Goal: Task Accomplishment & Management: Manage account settings

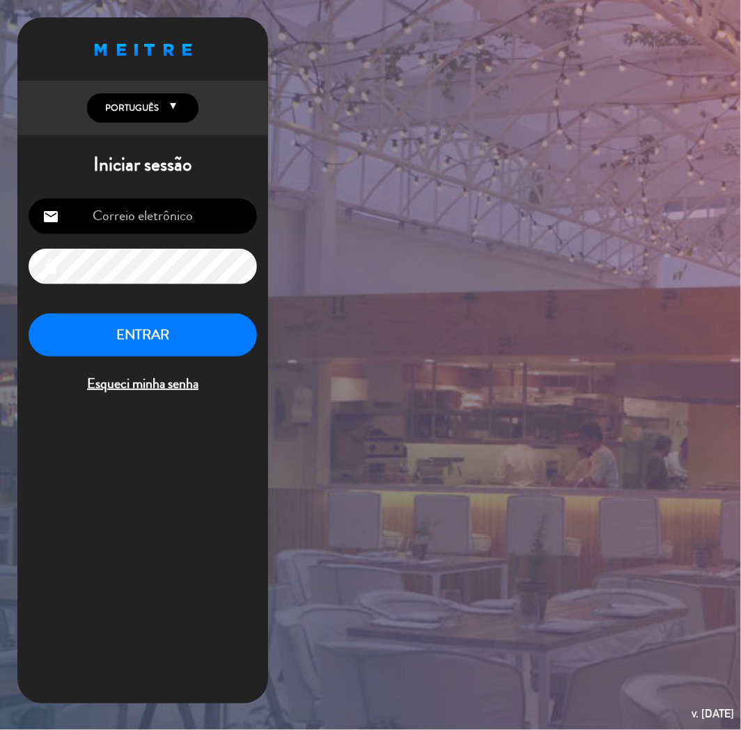
type input "[EMAIL_ADDRESS][DOMAIN_NAME]"
drag, startPoint x: 124, startPoint y: 323, endPoint x: 116, endPoint y: 323, distance: 8.4
click at [124, 323] on button "ENTRAR" at bounding box center [143, 336] width 229 height 44
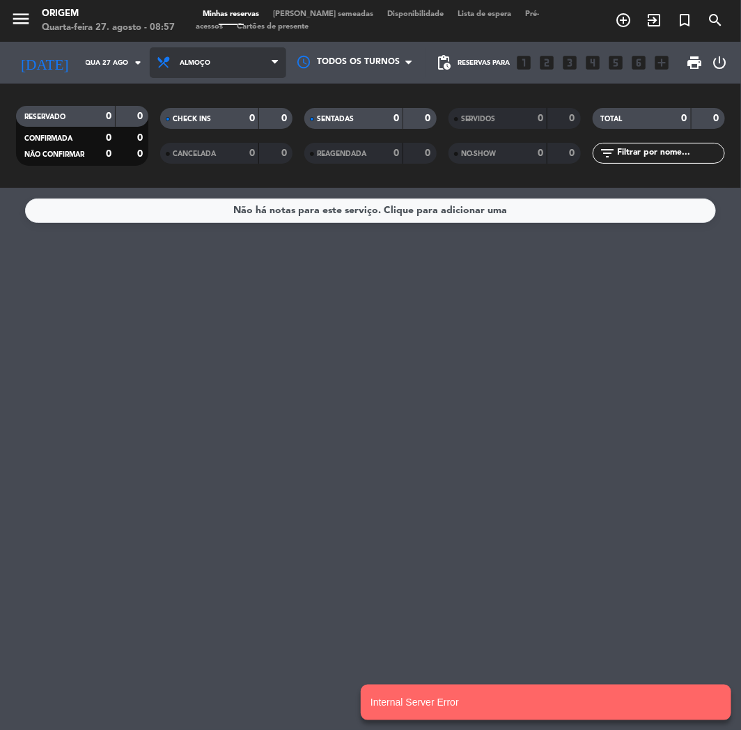
drag, startPoint x: 247, startPoint y: 65, endPoint x: 242, endPoint y: 70, distance: 7.4
click at [247, 65] on span "Almoço" at bounding box center [218, 62] width 137 height 31
click at [217, 151] on div "menu Origem Quarta-feira 27. agosto - 08:57 Minhas reservas Mesas semeadas Disp…" at bounding box center [370, 94] width 741 height 188
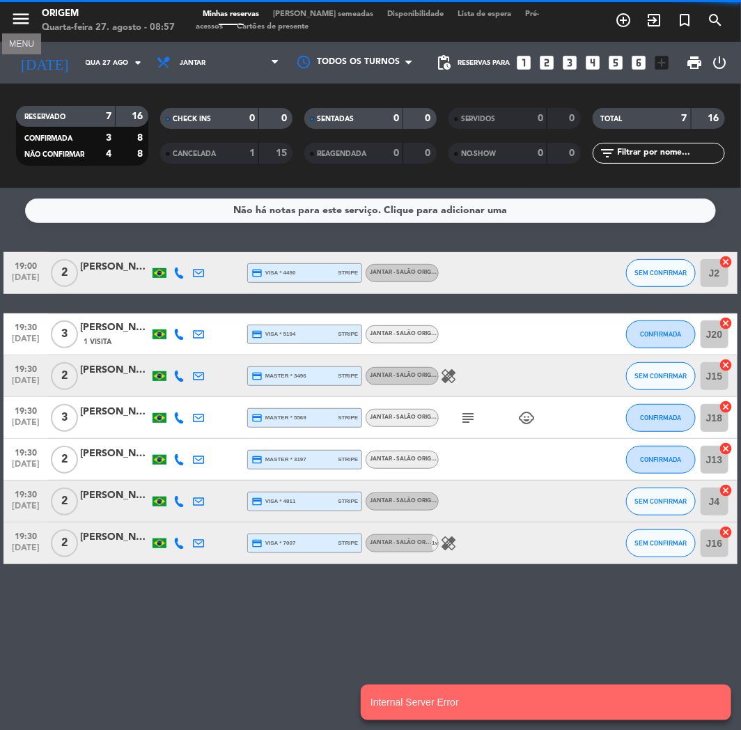
click at [22, 18] on icon "menu" at bounding box center [20, 18] width 21 height 21
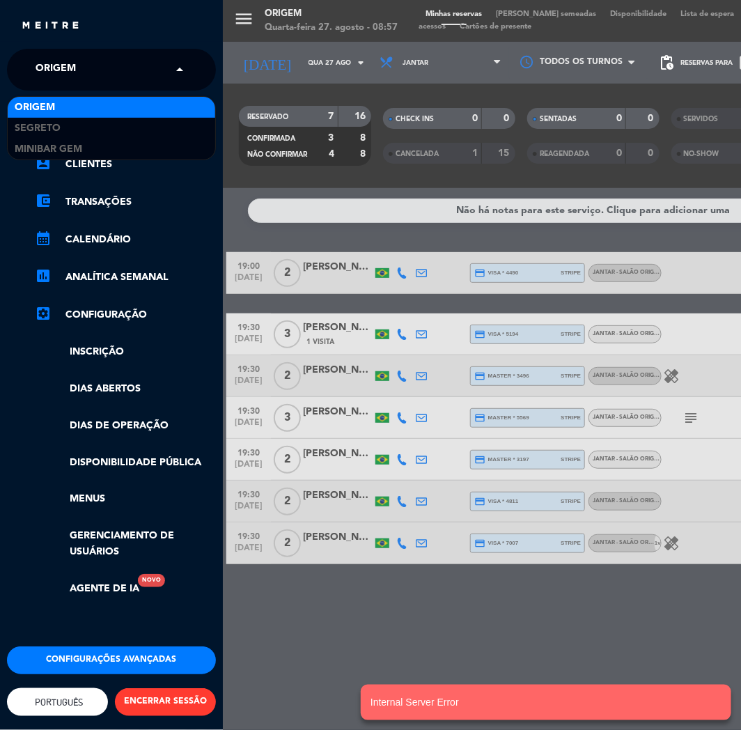
click at [52, 66] on span "Origem" at bounding box center [56, 69] width 40 height 29
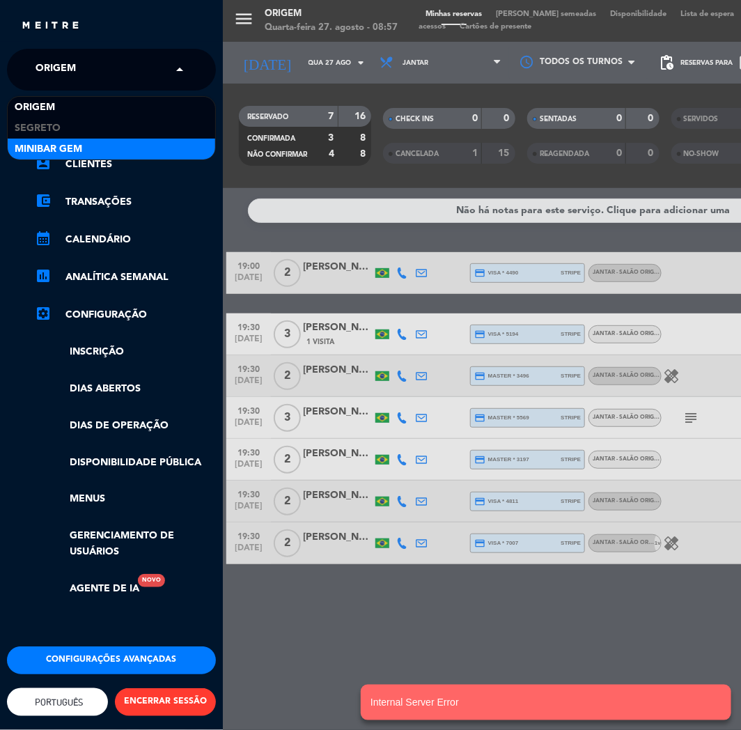
drag, startPoint x: 35, startPoint y: 136, endPoint x: 38, endPoint y: 126, distance: 10.4
click at [36, 132] on div "Segreto" at bounding box center [112, 128] width 208 height 21
click at [38, 130] on icon "chrome_reader_mode" at bounding box center [43, 125] width 17 height 17
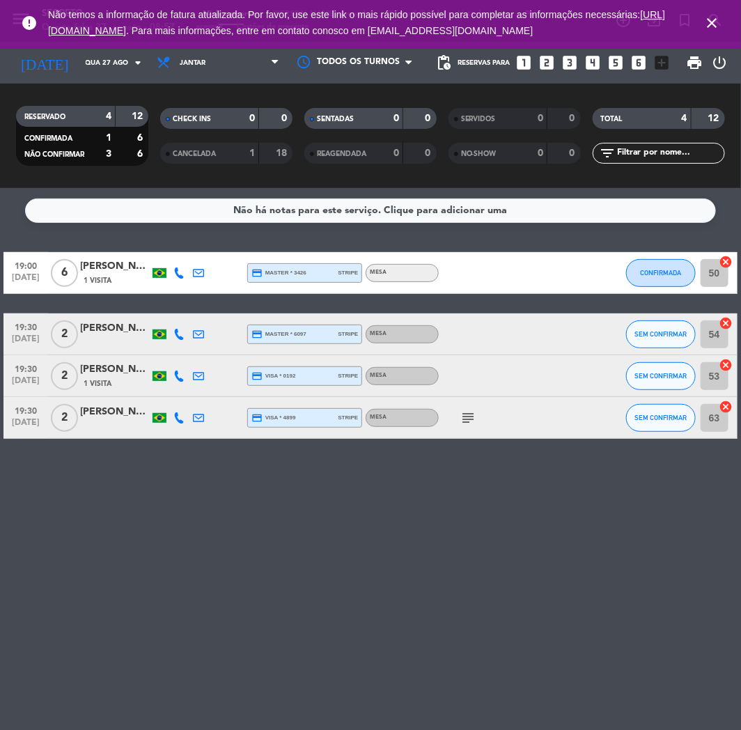
click at [684, 18] on icon "close" at bounding box center [712, 23] width 17 height 17
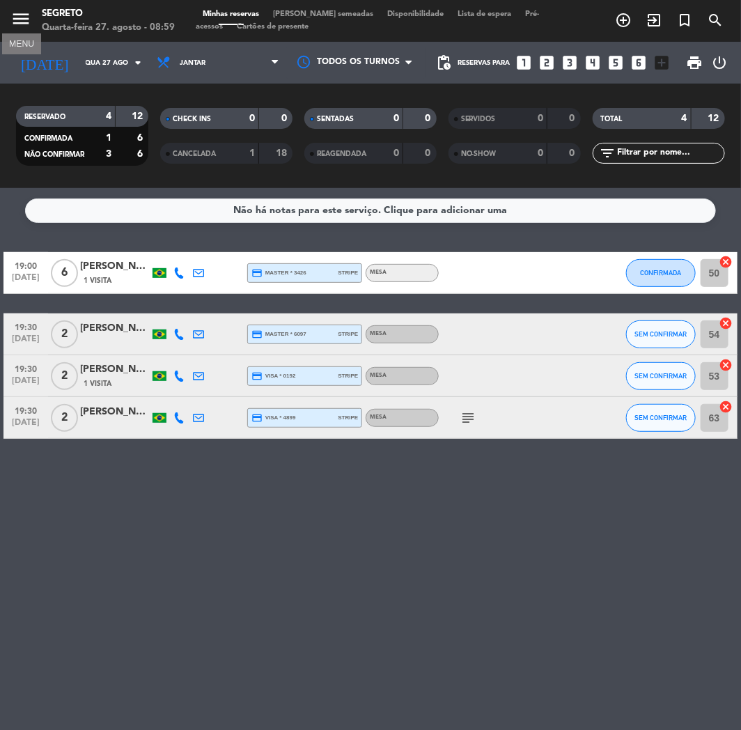
click at [17, 21] on icon "menu" at bounding box center [20, 18] width 21 height 21
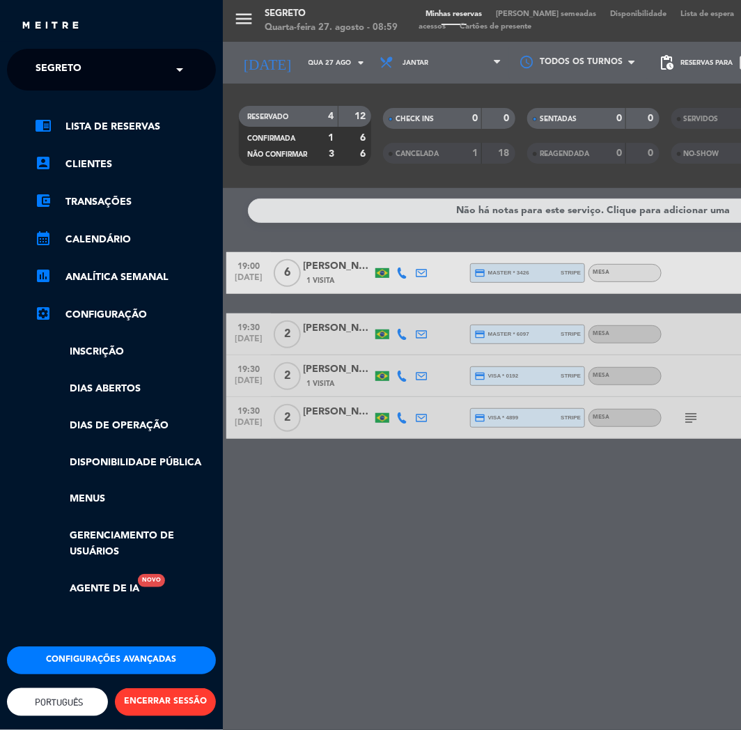
click at [29, 57] on div "× Segreto" at bounding box center [100, 69] width 144 height 29
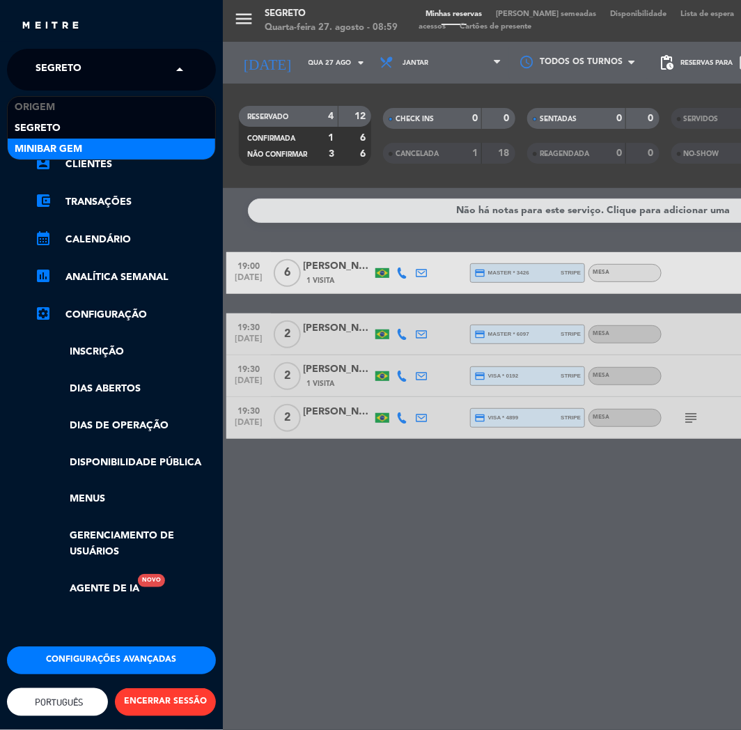
click at [16, 154] on span "MiniBar Gem" at bounding box center [49, 149] width 68 height 16
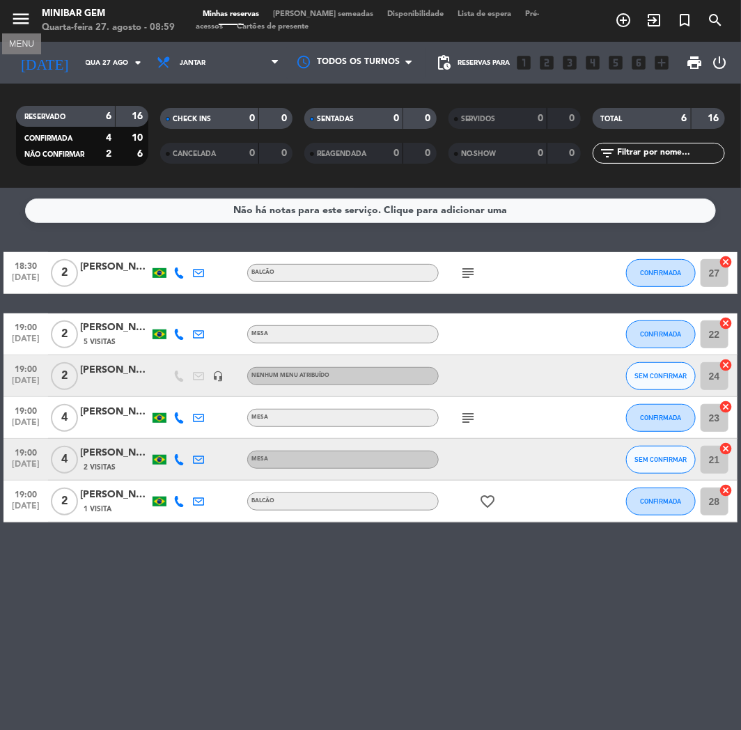
click at [22, 17] on icon "menu" at bounding box center [20, 18] width 21 height 21
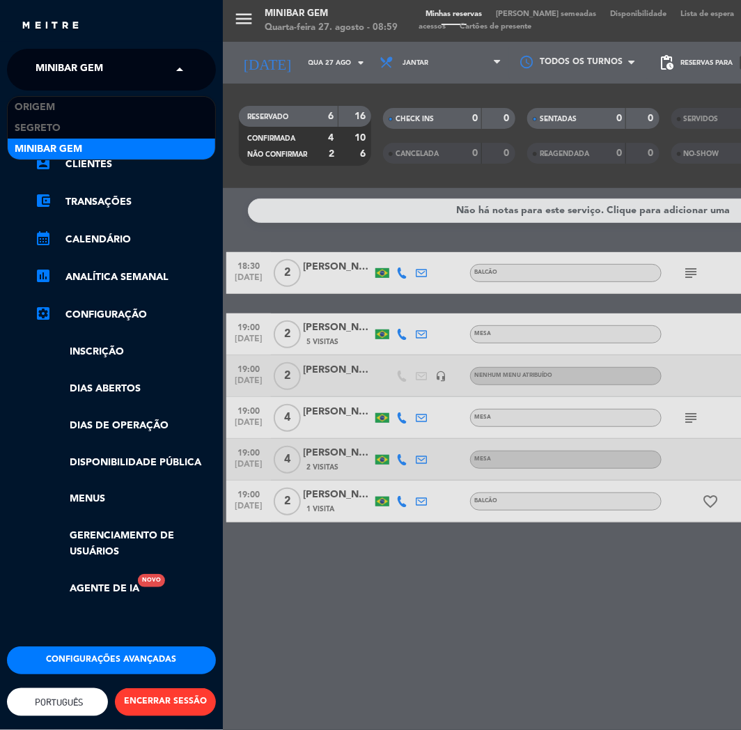
click at [36, 72] on span "MiniBar Gem" at bounding box center [70, 69] width 68 height 29
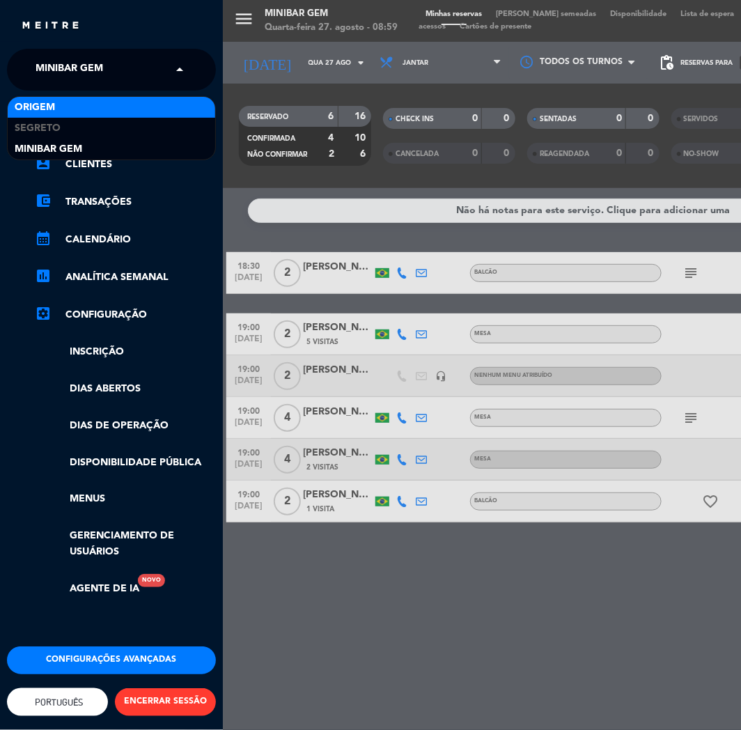
click at [29, 110] on span "Origem" at bounding box center [35, 108] width 40 height 16
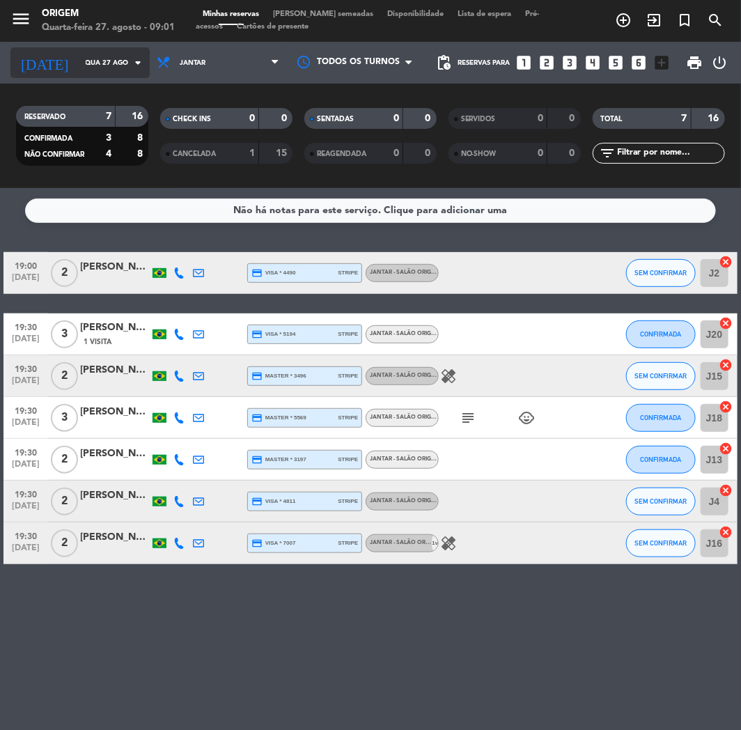
click at [79, 68] on input "Qua 27 ago" at bounding box center [126, 63] width 94 height 22
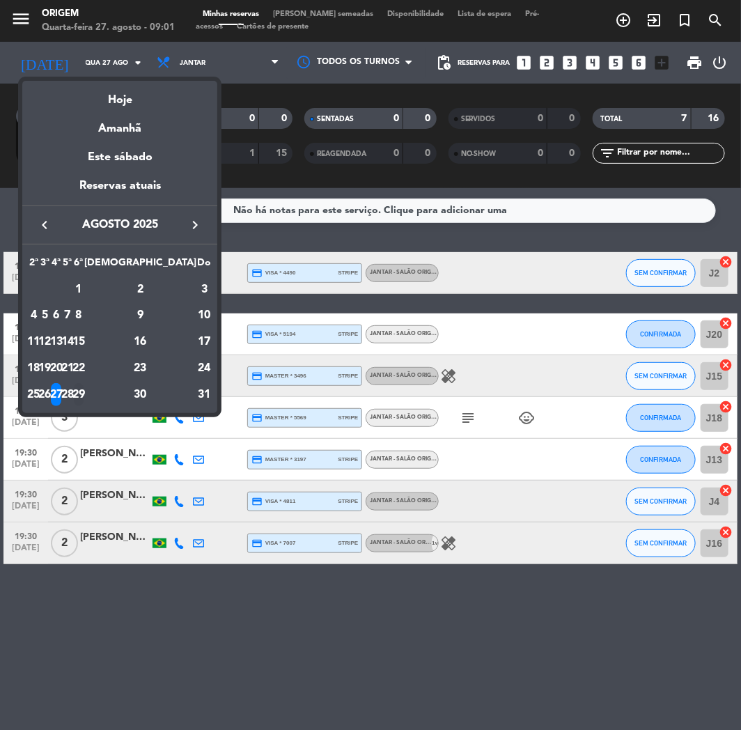
click at [84, 392] on div "29" at bounding box center [79, 395] width 10 height 24
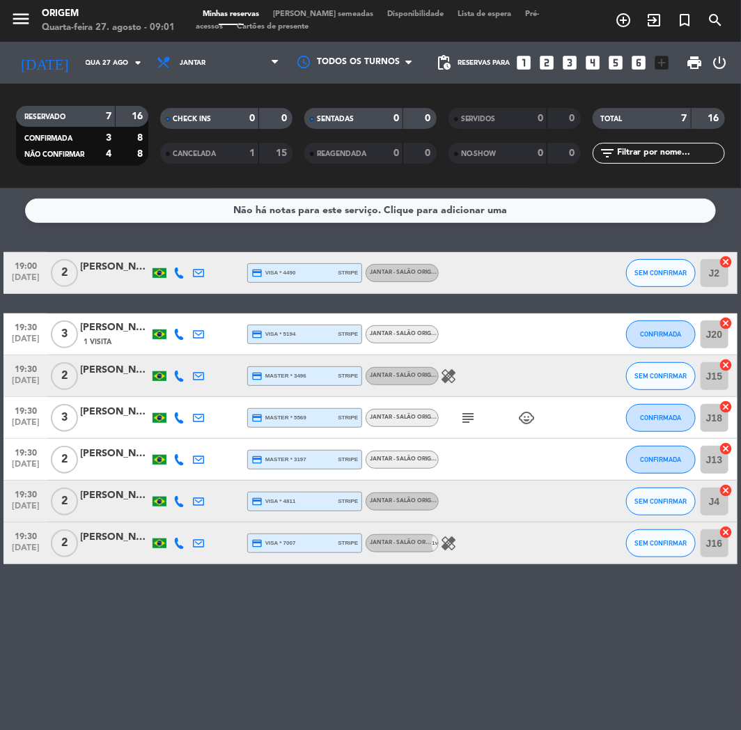
type input "Sex 29 ago"
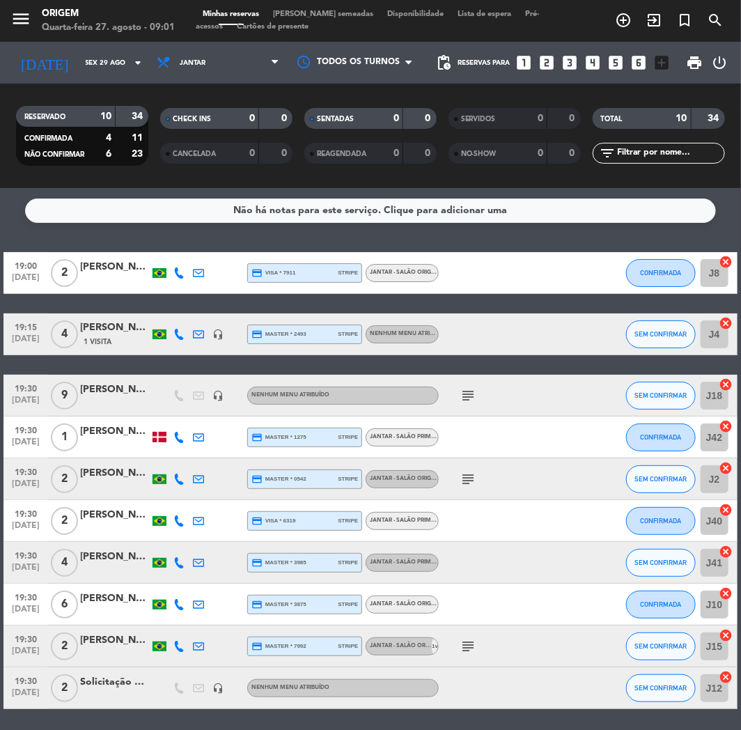
click at [118, 683] on div "Solicitação de thais - reserva Origem" at bounding box center [115, 683] width 70 height 16
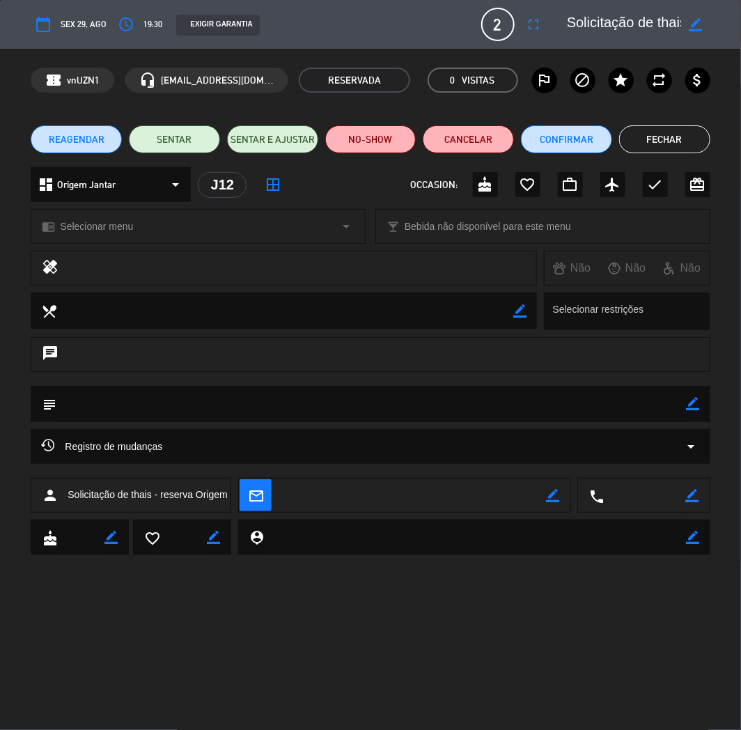
click at [684, 24] on icon "border_color" at bounding box center [696, 24] width 13 height 13
click at [649, 17] on textarea at bounding box center [624, 24] width 115 height 25
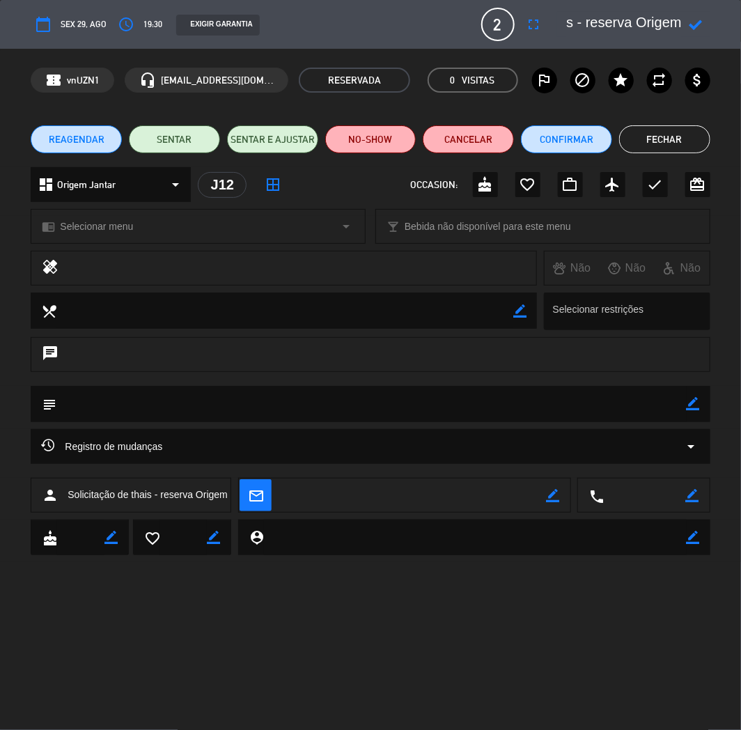
click at [649, 17] on textarea at bounding box center [624, 24] width 115 height 25
type textarea "[PERSON_NAME] - solicitado por [DEMOGRAPHIC_DATA]"
click at [684, 17] on div at bounding box center [695, 24] width 29 height 25
click at [684, 22] on icon at bounding box center [696, 24] width 13 height 13
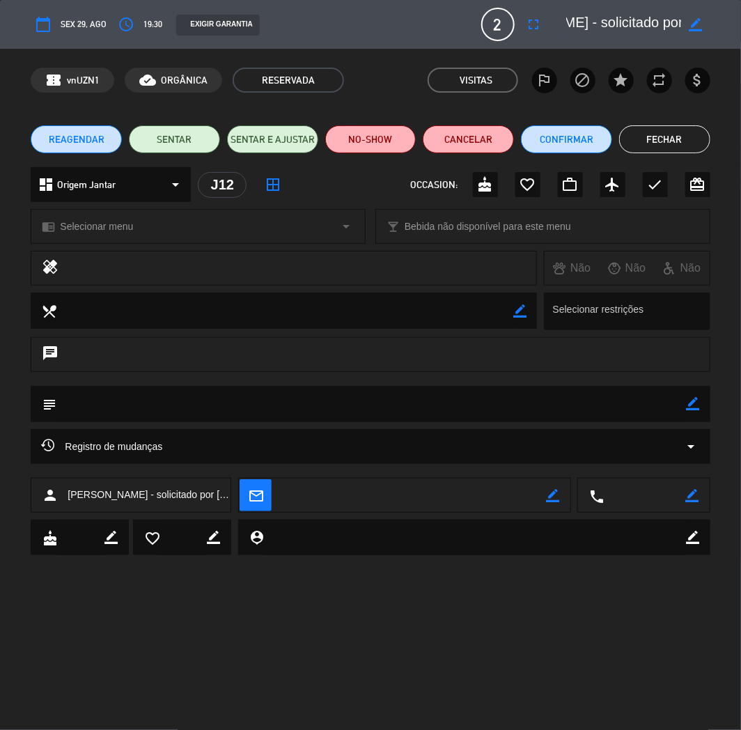
click at [672, 141] on button "Fechar" at bounding box center [664, 139] width 91 height 28
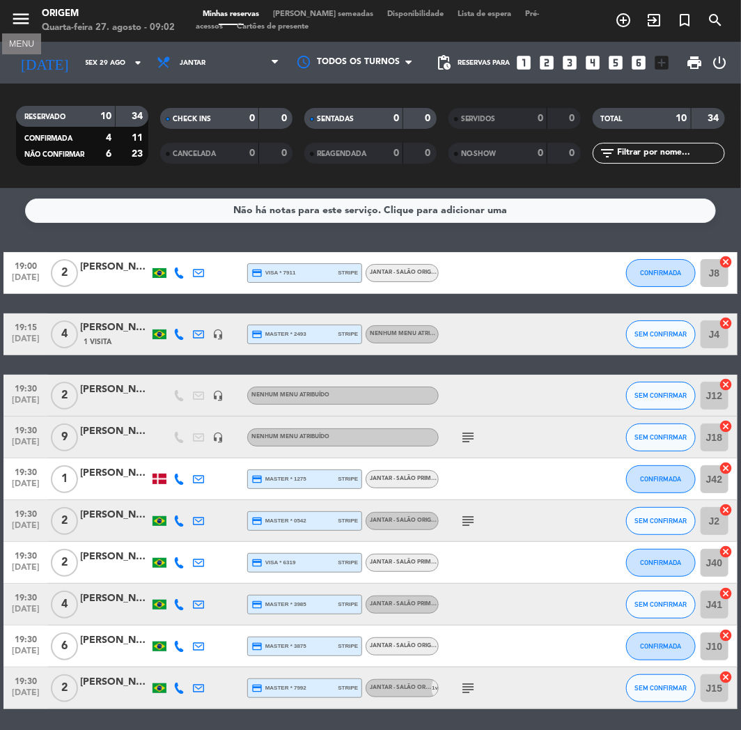
click at [28, 25] on icon "menu" at bounding box center [20, 18] width 21 height 21
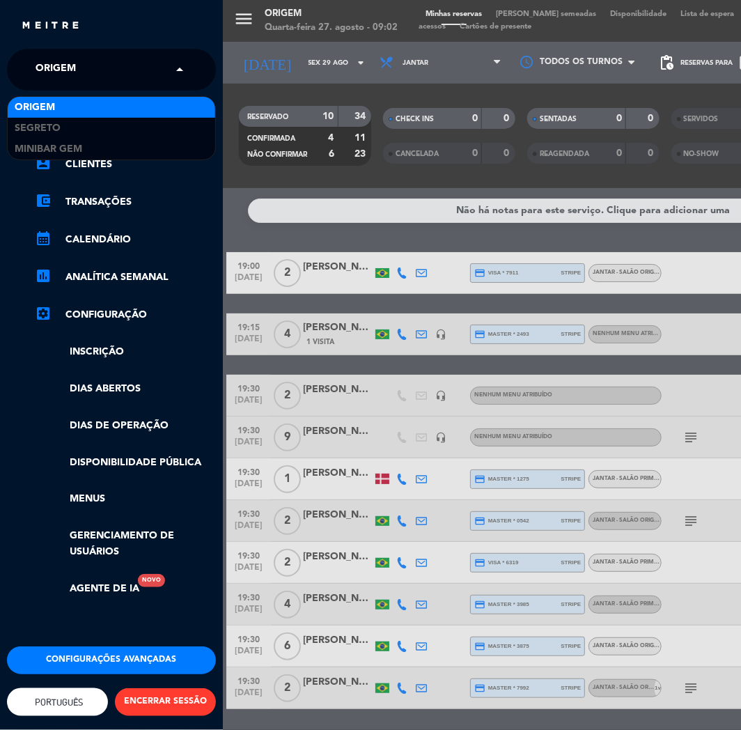
click at [60, 70] on span "Origem" at bounding box center [56, 69] width 40 height 29
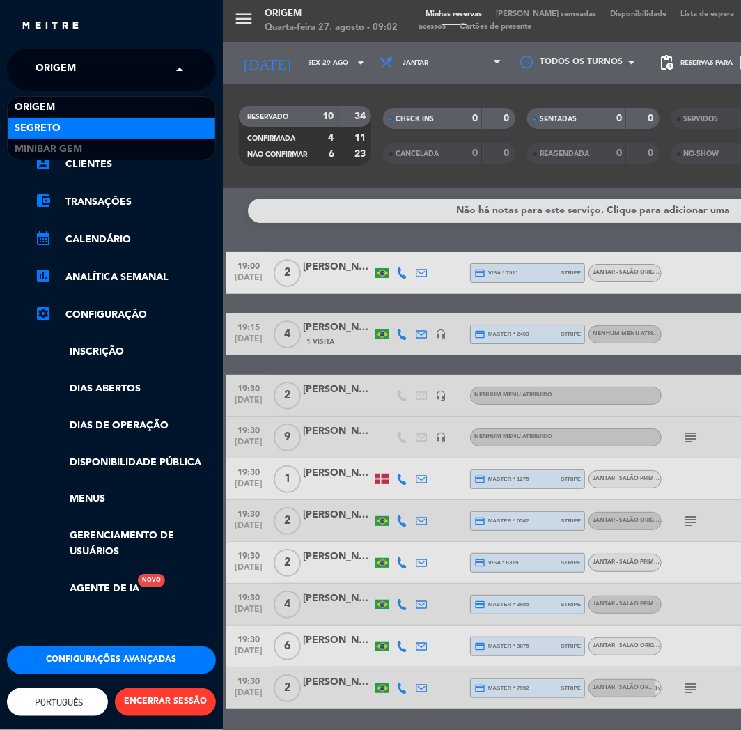
click at [54, 121] on span "Segreto" at bounding box center [38, 129] width 46 height 16
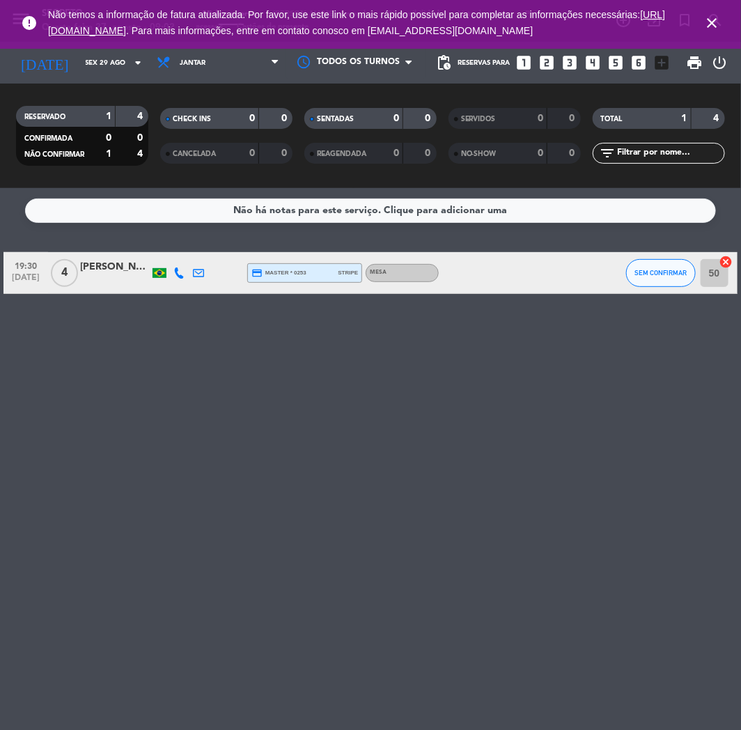
click at [684, 21] on icon "close" at bounding box center [712, 23] width 17 height 17
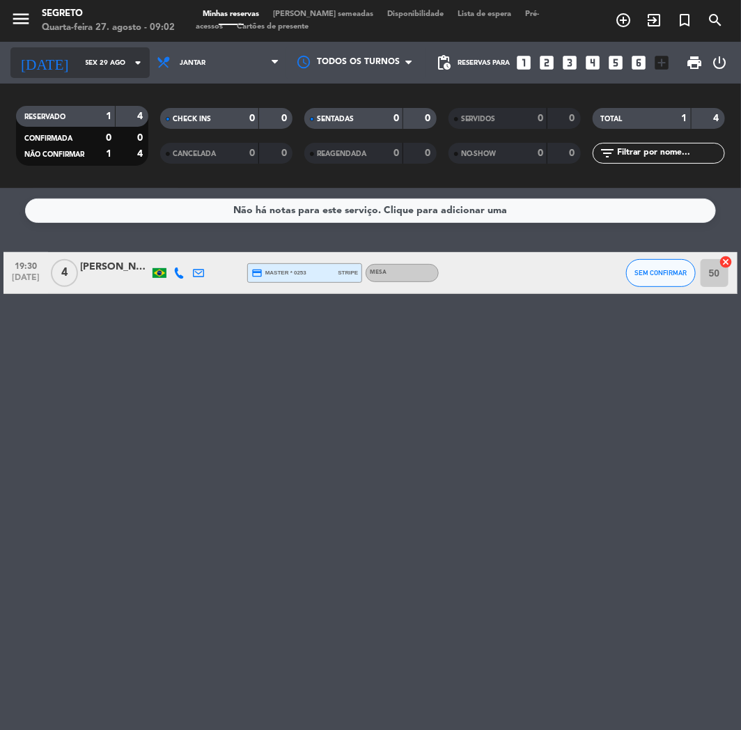
click at [91, 63] on input "Sex 29 ago" at bounding box center [126, 63] width 94 height 22
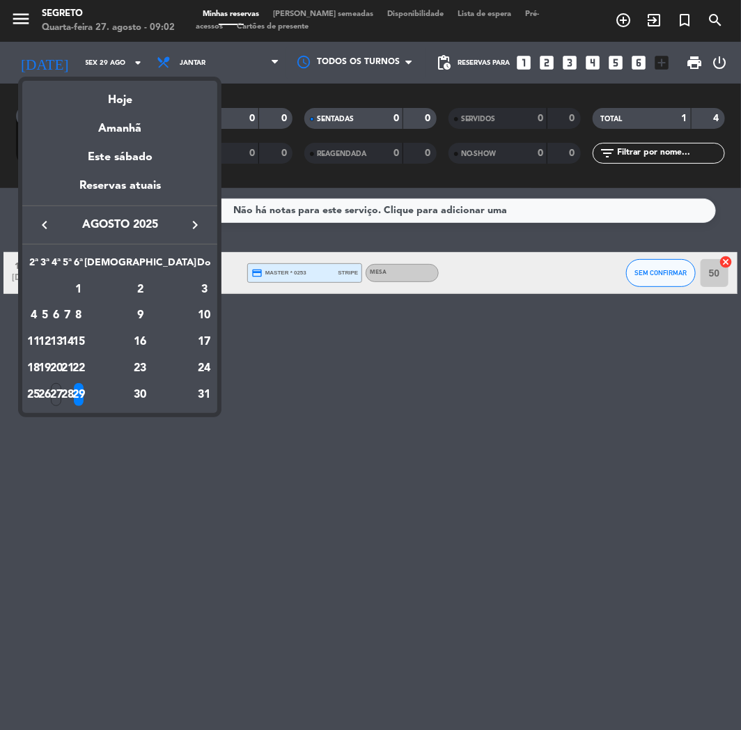
click at [193, 241] on div "keyboard_arrow_left agosto 2025 keyboard_arrow_right" at bounding box center [119, 225] width 195 height 39
click at [197, 225] on icon "keyboard_arrow_right" at bounding box center [195, 225] width 17 height 17
click at [50, 420] on div "30" at bounding box center [45, 421] width 10 height 24
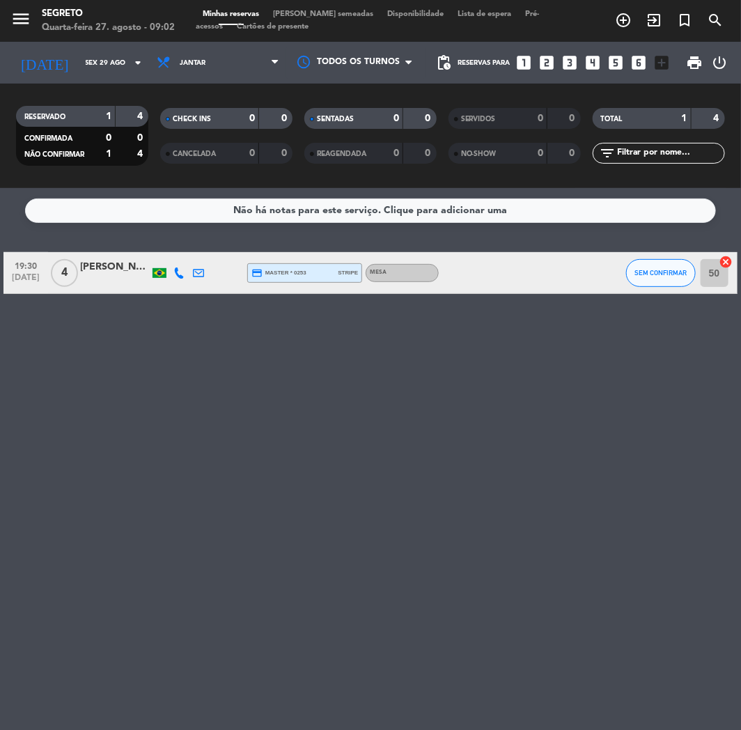
type input "[DATE]"
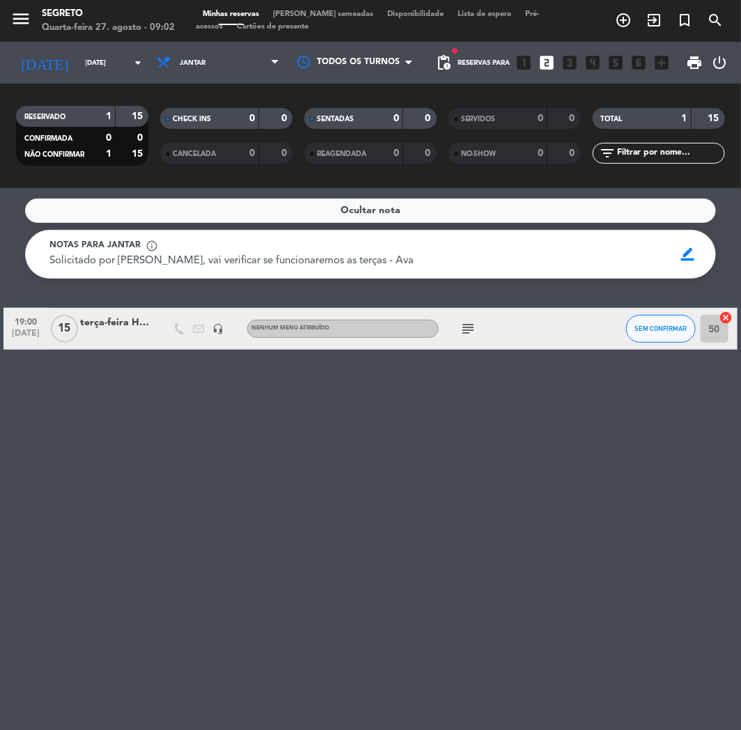
click at [470, 321] on icon "subject" at bounding box center [468, 329] width 17 height 17
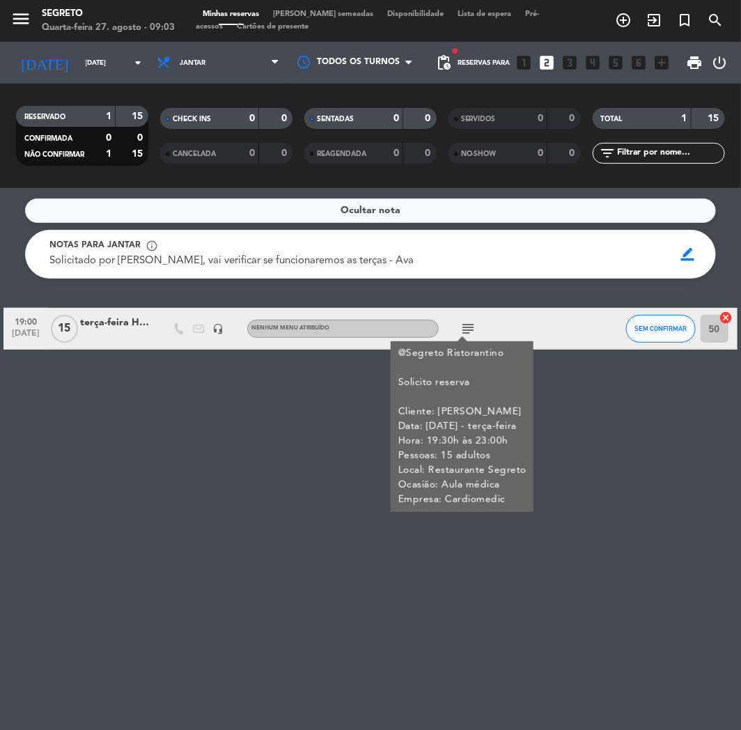
click at [469, 331] on icon "subject" at bounding box center [468, 329] width 17 height 17
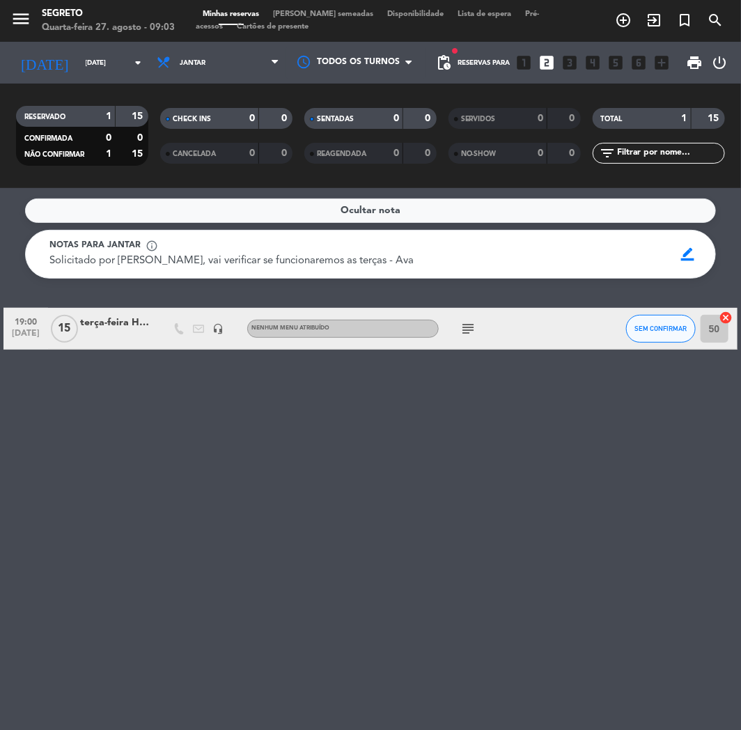
click at [469, 331] on icon "subject" at bounding box center [468, 329] width 17 height 17
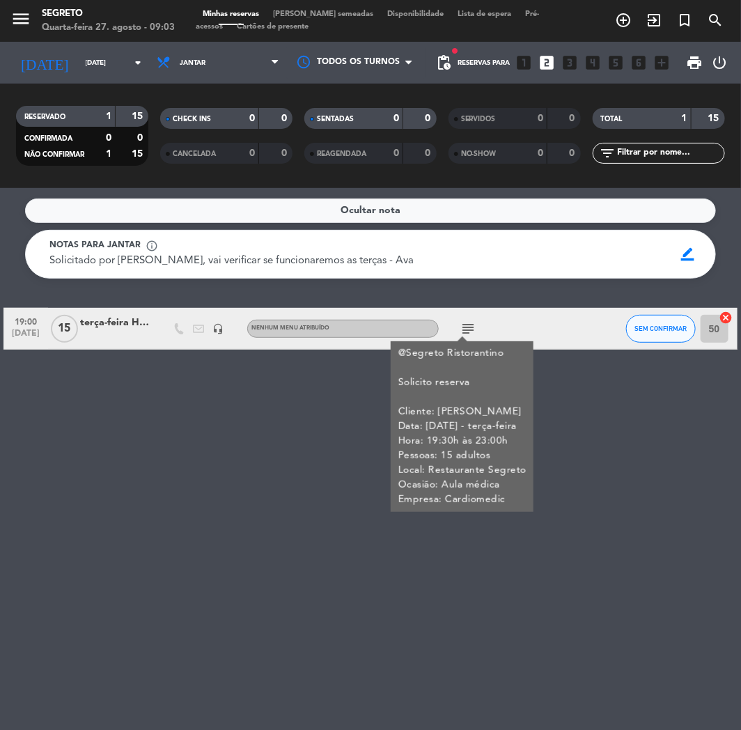
click at [107, 321] on div "terça-feira Hora: 19:30h às 23:00h Pessoas: 15 adultos Local: Restaurante Segre…" at bounding box center [115, 323] width 70 height 16
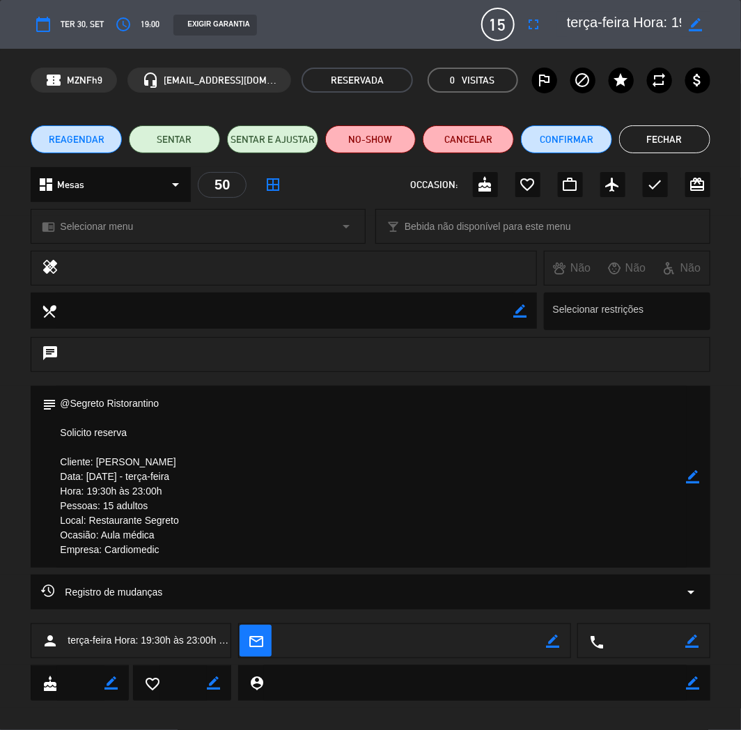
click at [684, 484] on div "border_color" at bounding box center [693, 477] width 13 height 182
click at [684, 477] on icon "border_color" at bounding box center [693, 476] width 13 height 13
drag, startPoint x: 134, startPoint y: 439, endPoint x: 40, endPoint y: 387, distance: 107.6
click at [40, 387] on div "subject" at bounding box center [370, 477] width 679 height 182
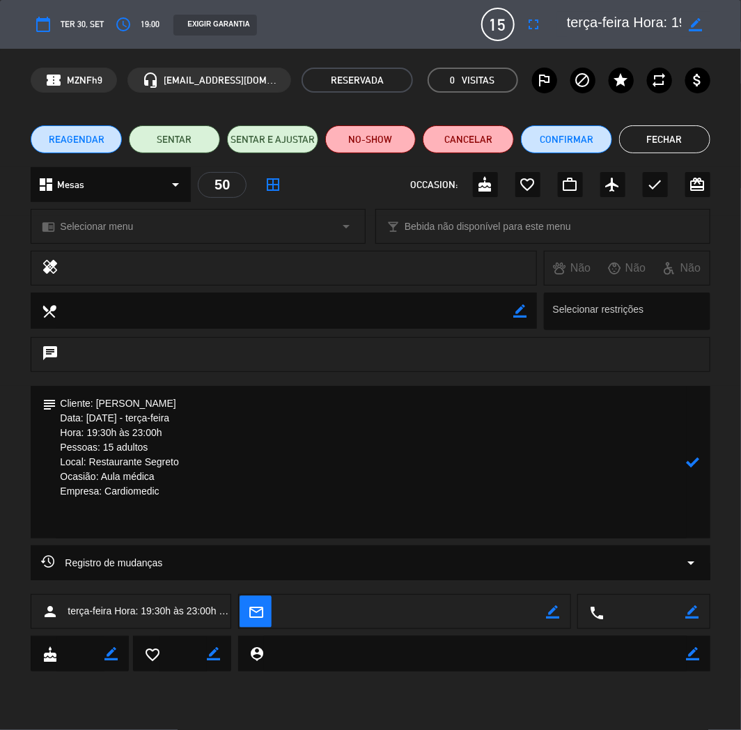
type textarea "Cliente: [PERSON_NAME] Data: [DATE] - terça-feira Hora: 19:30h às 23:00h Pessoa…"
click at [684, 21] on icon "border_color" at bounding box center [696, 24] width 13 height 13
drag, startPoint x: 683, startPoint y: 22, endPoint x: 549, endPoint y: 24, distance: 133.8
click at [549, 24] on div "calendar_today Ter 30, set access_time 19:00 EXIGIR GARANTIA 15 terça-feira Hor…" at bounding box center [370, 24] width 679 height 33
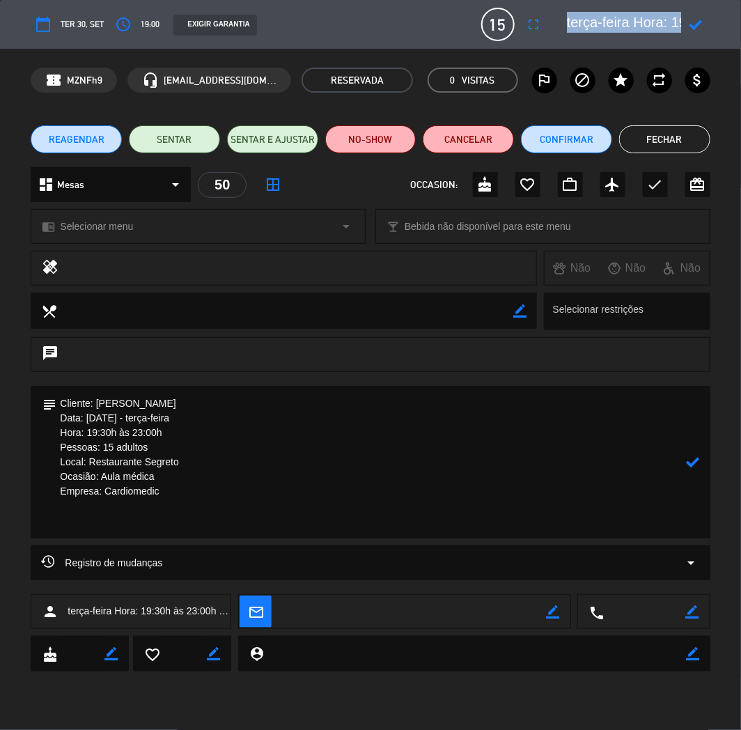
click at [549, 24] on div "calendar_today Ter 30, set access_time 19:00 EXIGIR GARANTIA 15 terça-feira Hor…" at bounding box center [370, 24] width 679 height 33
click at [612, 23] on textarea at bounding box center [624, 24] width 115 height 25
click at [635, 10] on div "calendar_today Ter 30, set access_time 19:00 EXIGIR GARANTIA 15 terça-feira Hor…" at bounding box center [370, 24] width 679 height 33
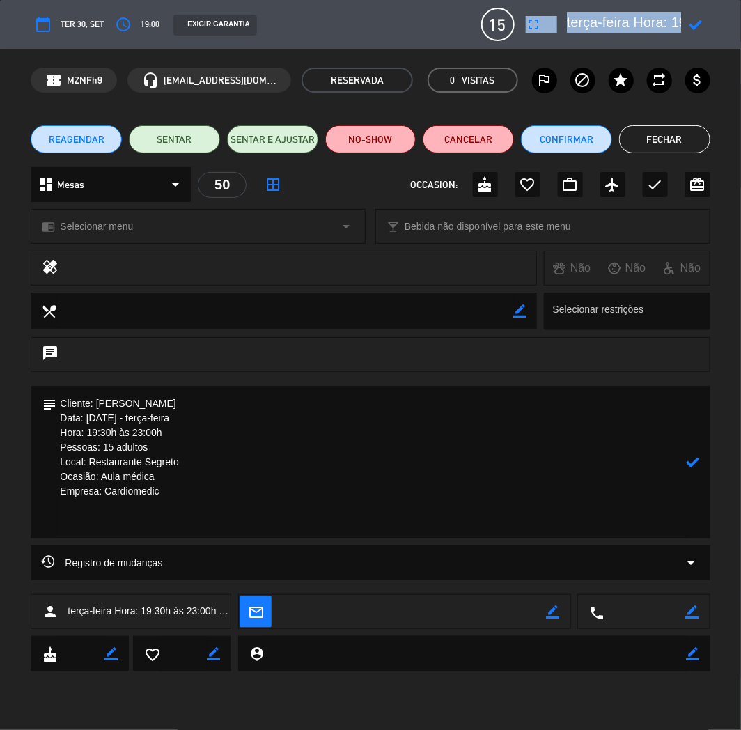
click at [638, 24] on textarea at bounding box center [624, 24] width 115 height 25
click at [667, 20] on textarea at bounding box center [624, 24] width 115 height 25
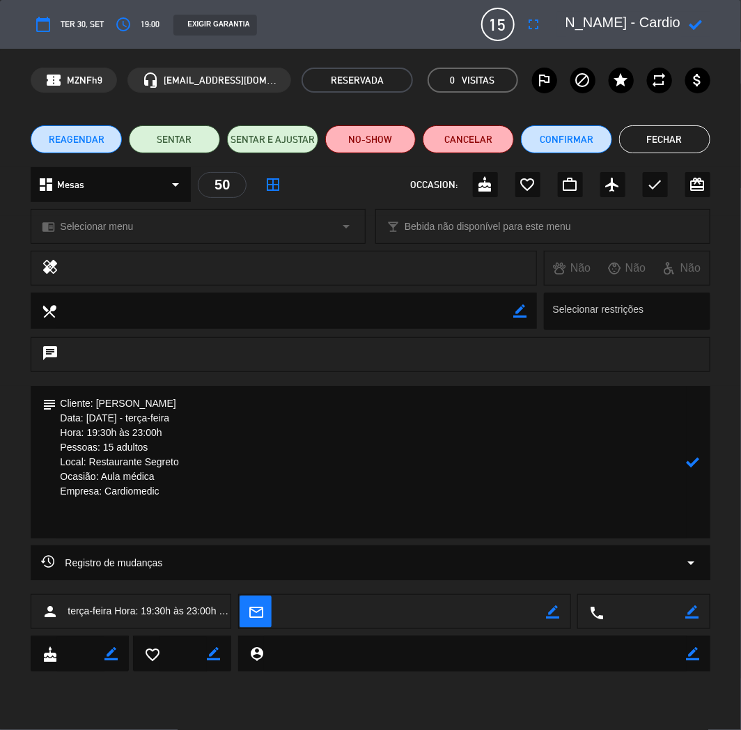
type textarea "[PERSON_NAME] - Cardiomedic"
click at [684, 24] on icon at bounding box center [696, 24] width 13 height 13
click at [190, 527] on textarea at bounding box center [371, 462] width 630 height 153
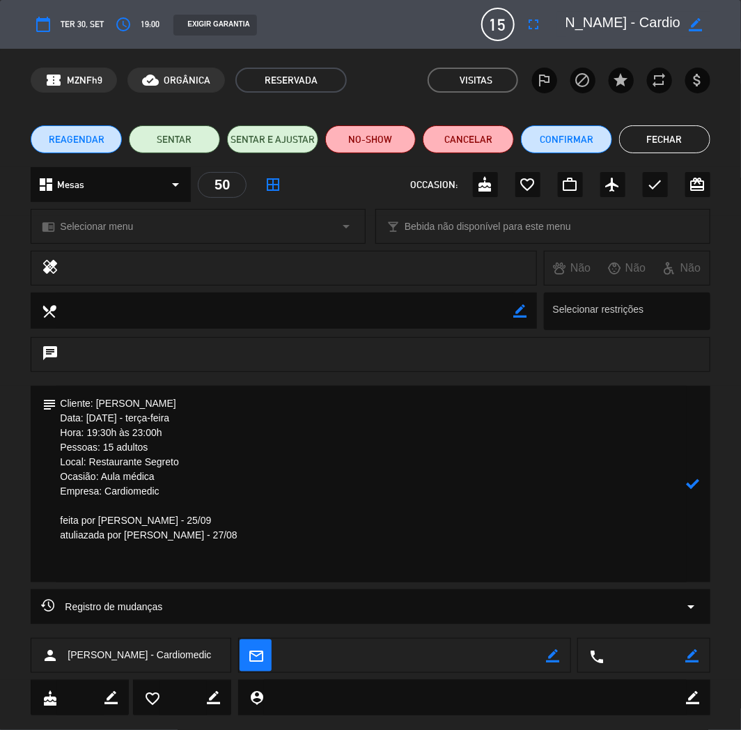
click at [166, 546] on textarea at bounding box center [371, 484] width 630 height 197
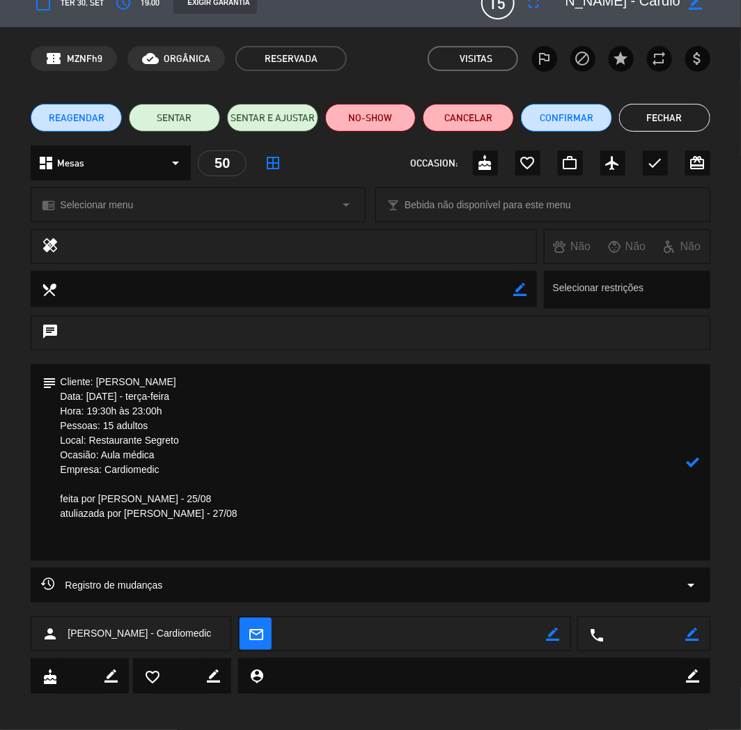
scroll to position [26, 0]
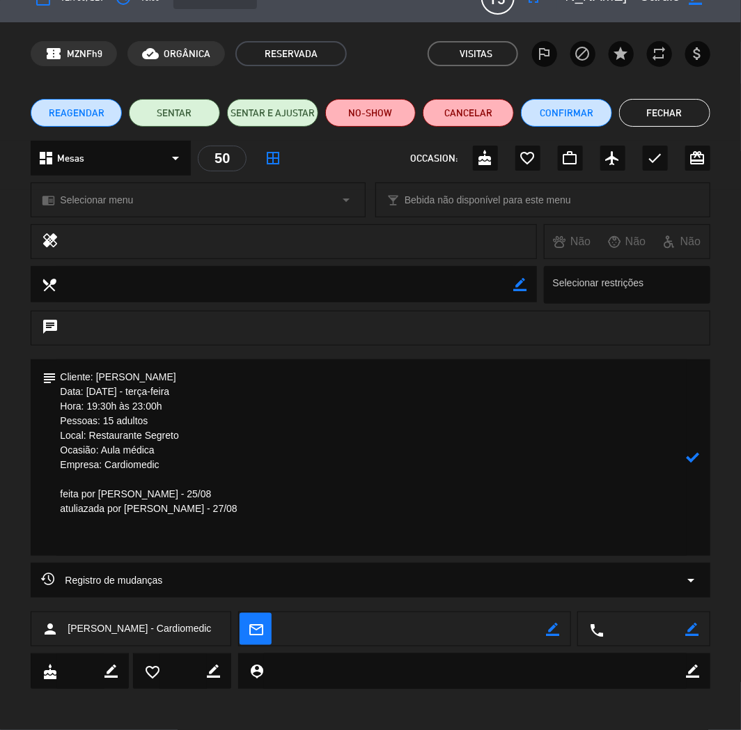
click at [61, 539] on textarea at bounding box center [371, 458] width 630 height 197
click at [190, 541] on textarea at bounding box center [371, 458] width 630 height 197
click at [270, 534] on textarea at bounding box center [371, 458] width 630 height 197
click at [684, 461] on icon at bounding box center [693, 457] width 13 height 13
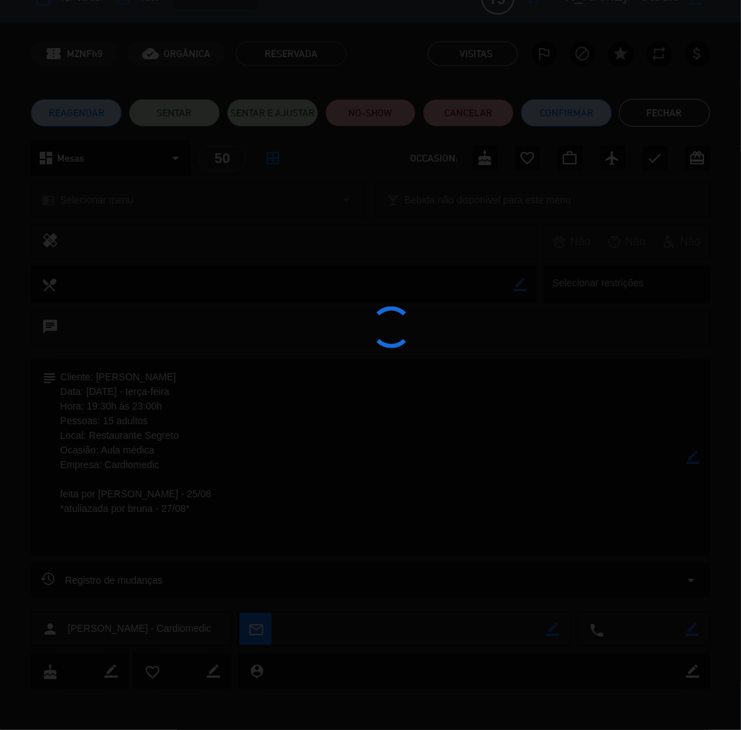
type textarea "Cliente: [PERSON_NAME] Data: [DATE] - terça-feira Hora: 19:30h às 23:00h Pessoa…"
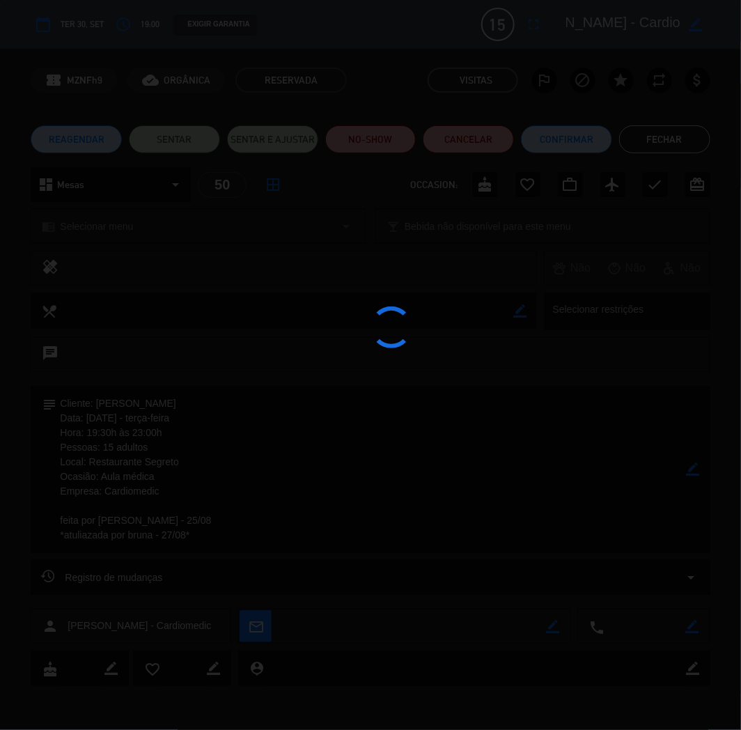
scroll to position [0, 0]
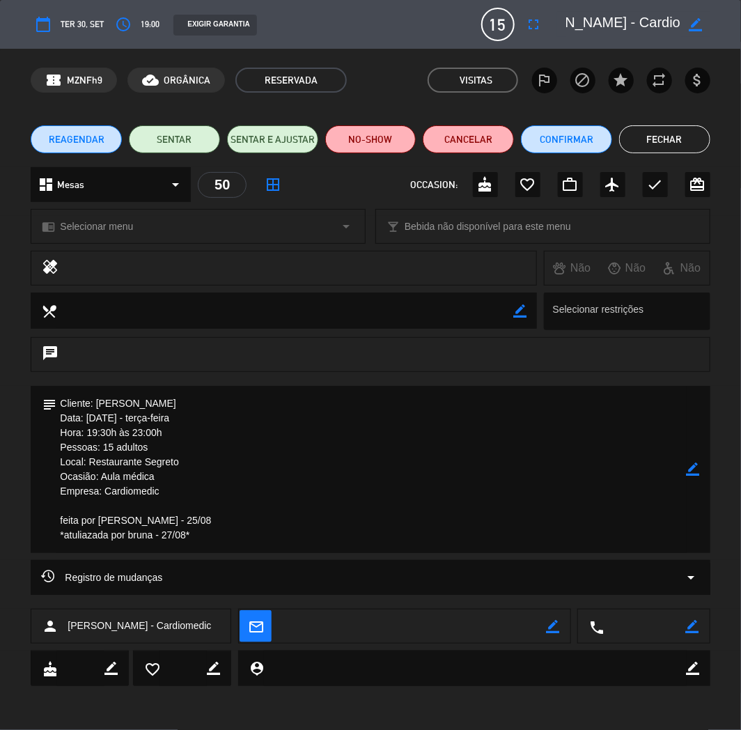
click at [659, 129] on button "Fechar" at bounding box center [664, 139] width 91 height 28
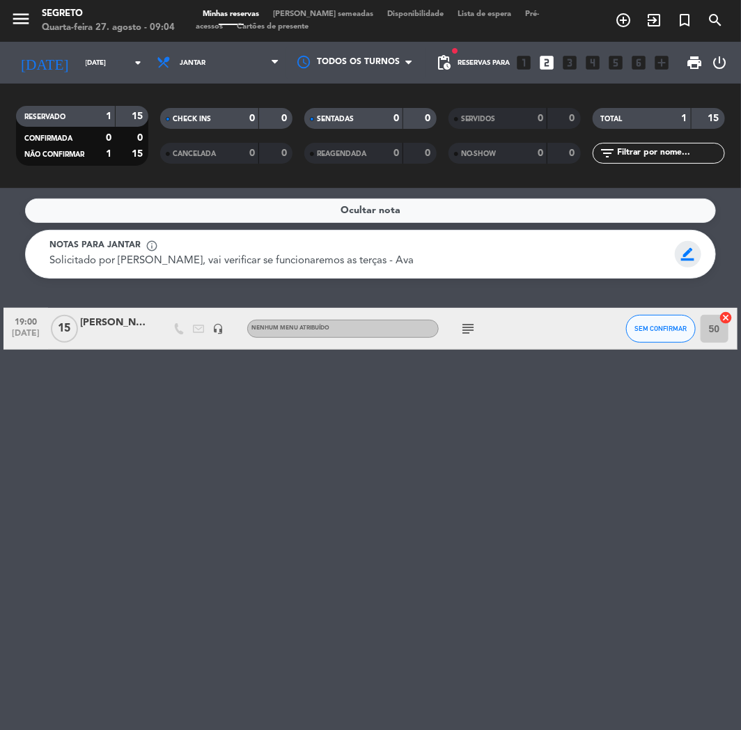
click at [684, 256] on span "border_color" at bounding box center [688, 254] width 27 height 26
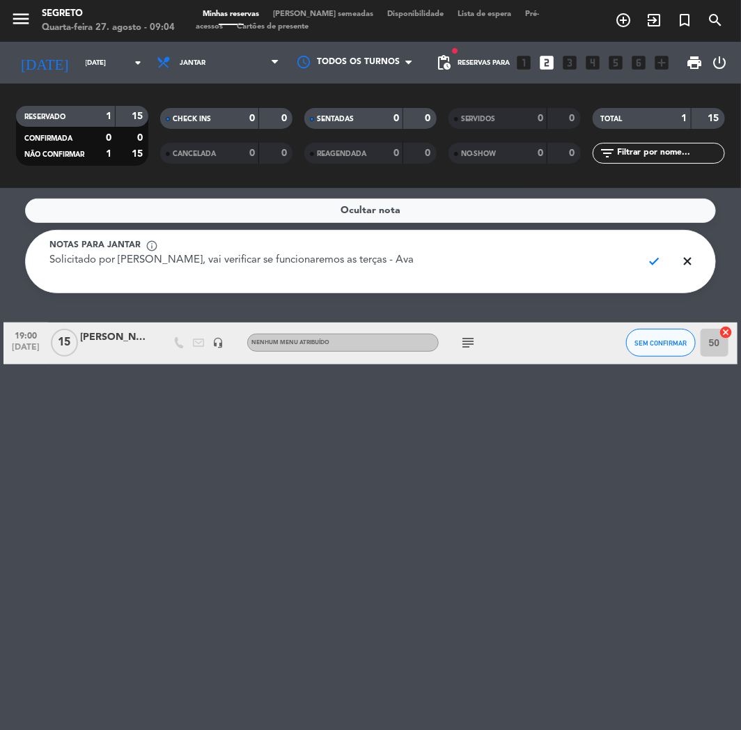
click at [560, 259] on textarea "Solicitado por [PERSON_NAME], vai verificar se funcionaremos as terças - Ava" at bounding box center [340, 268] width 582 height 31
click at [532, 269] on textarea "Solicitado por [PERSON_NAME], vai verificar se funcionaremos as terças - Ava" at bounding box center [340, 268] width 582 height 31
type textarea "Solicitado por [PERSON_NAME], vai verificar se funcionaremos as terças - Ava"
click at [657, 254] on span "check" at bounding box center [654, 261] width 27 height 26
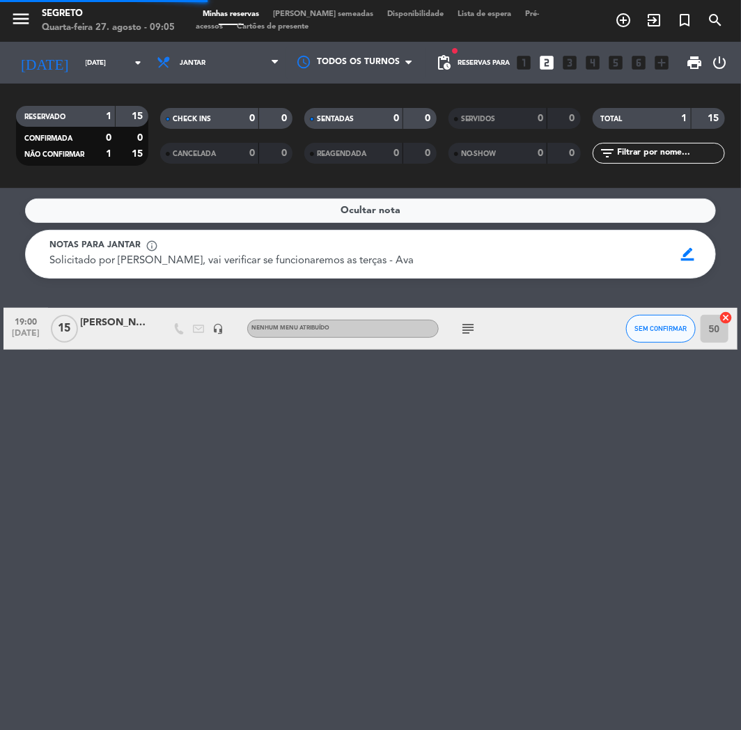
click at [524, 470] on div "Ocultar nota Notas para jantar info_outline Solicitado por [PERSON_NAME], vai v…" at bounding box center [370, 459] width 741 height 542
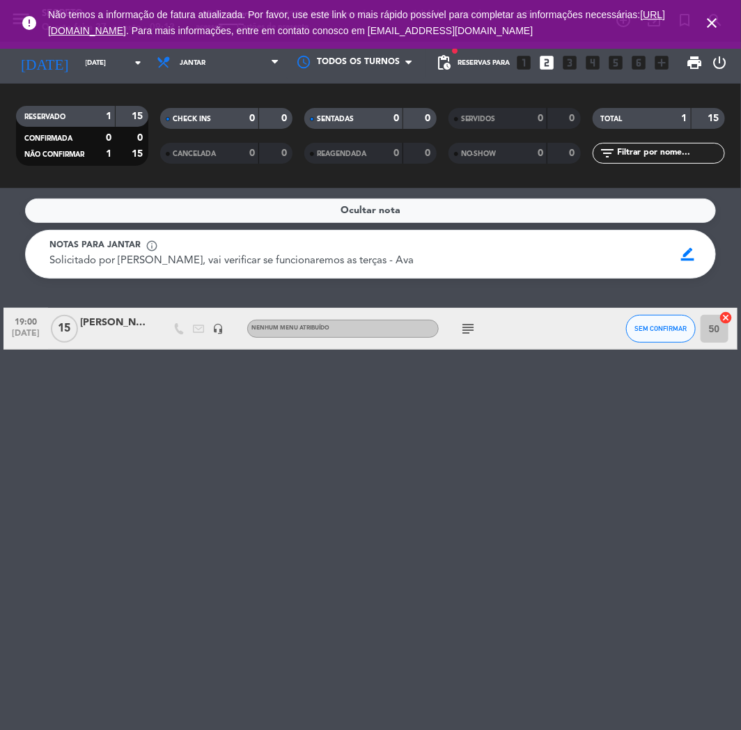
click at [684, 21] on icon "close" at bounding box center [712, 23] width 17 height 17
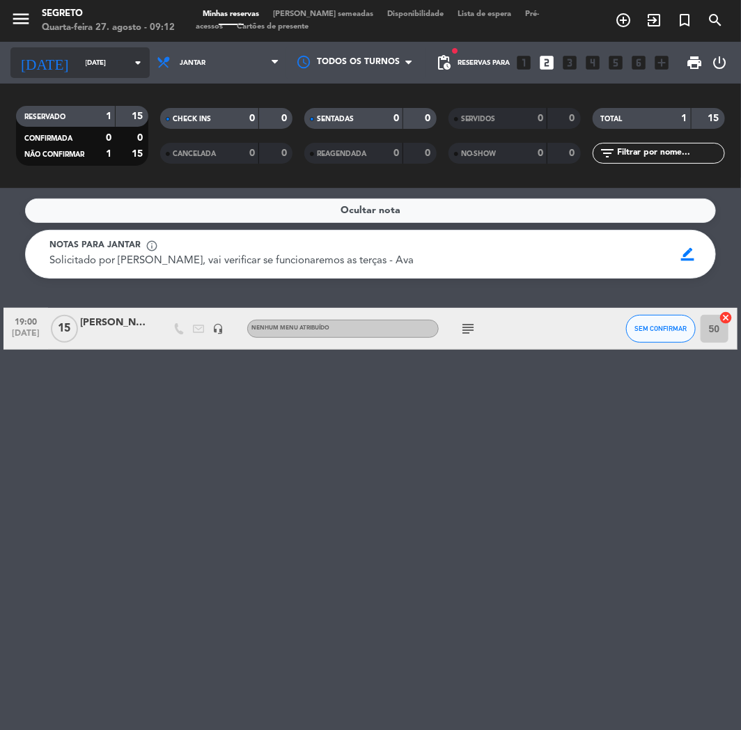
click at [82, 70] on input "[DATE]" at bounding box center [126, 63] width 94 height 22
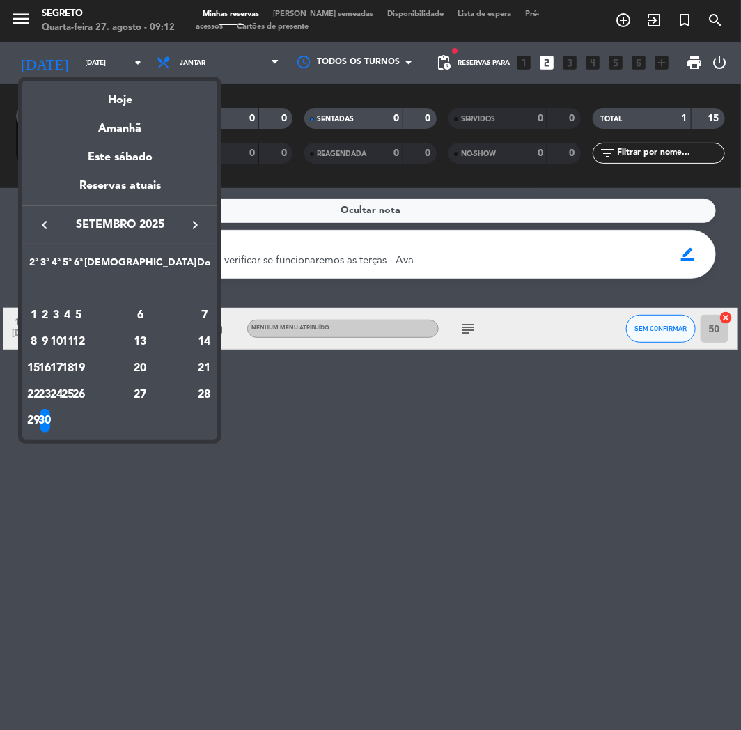
click at [30, 30] on div at bounding box center [370, 365] width 741 height 730
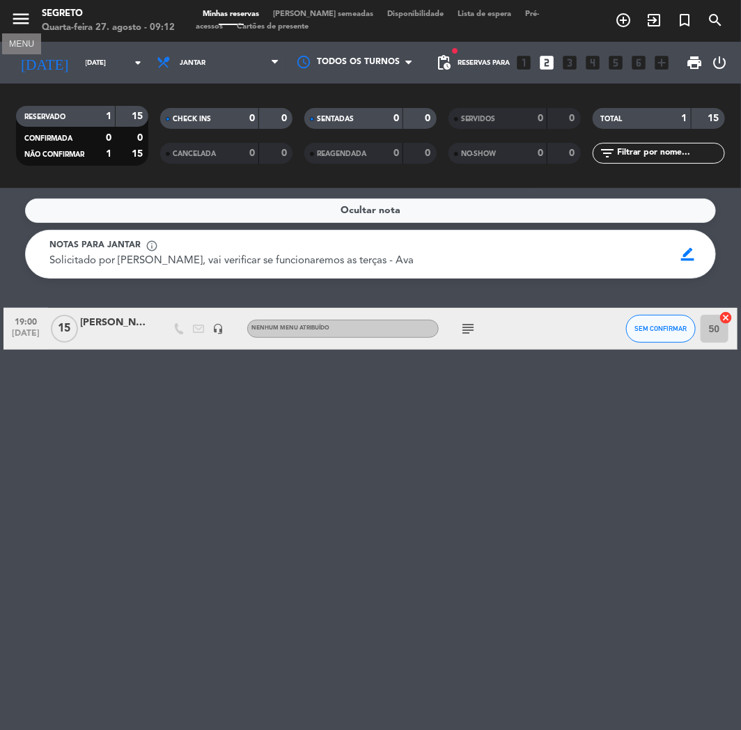
click at [24, 19] on icon "menu" at bounding box center [20, 18] width 21 height 21
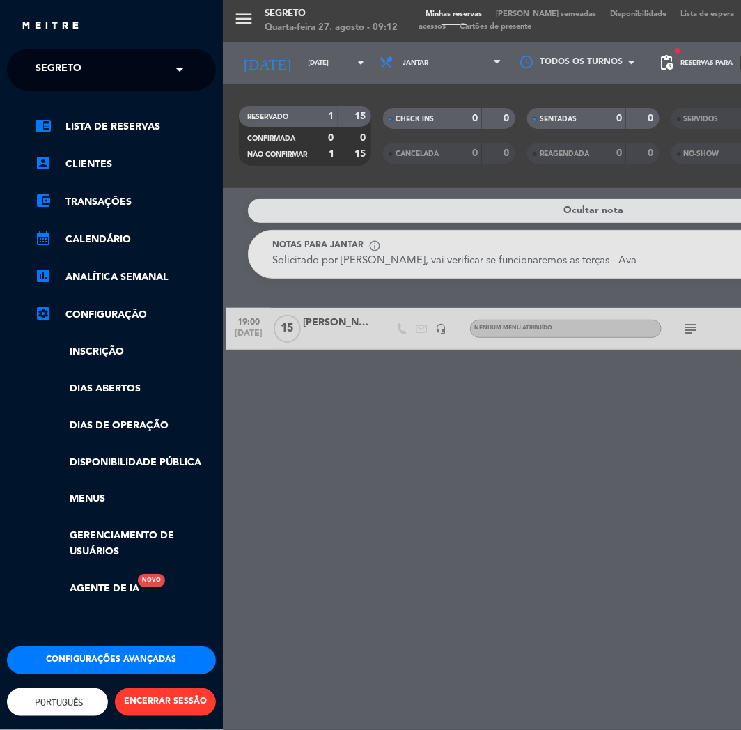
click at [47, 45] on div "close × Segreto × chrome_reader_mode Lista de Reservas account_box Clientes acc…" at bounding box center [111, 365] width 223 height 730
click at [45, 74] on span "Segreto" at bounding box center [59, 69] width 46 height 29
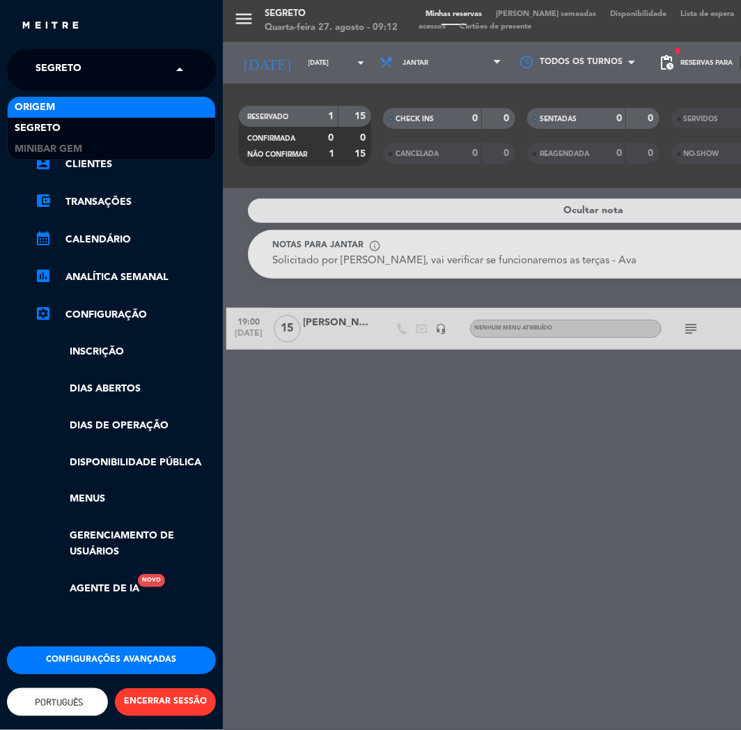
click at [43, 103] on span "Origem" at bounding box center [35, 108] width 40 height 16
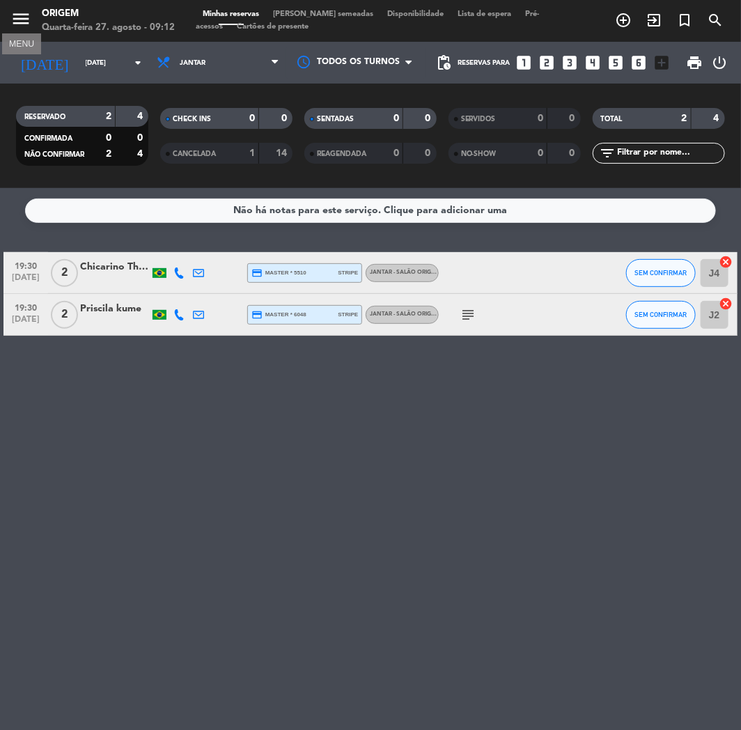
click at [12, 15] on icon "menu" at bounding box center [20, 18] width 21 height 21
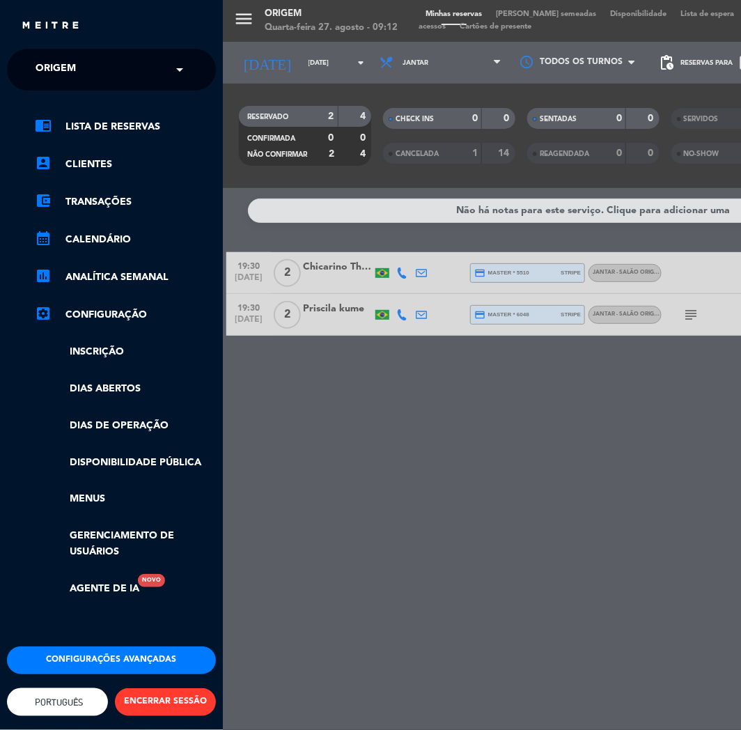
click at [52, 85] on ng-select "× Origem ×" at bounding box center [111, 70] width 209 height 42
click at [49, 72] on span "Origem" at bounding box center [56, 69] width 40 height 29
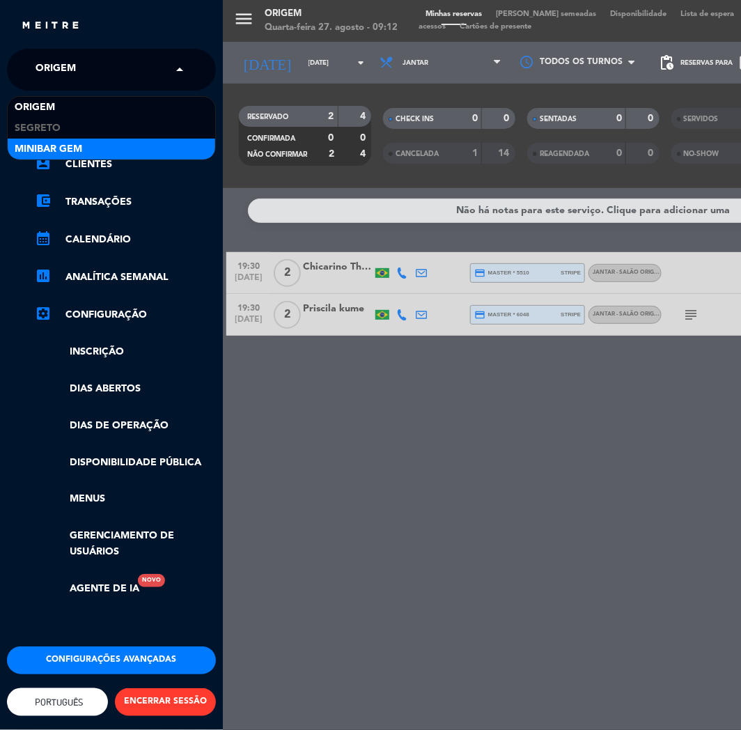
click at [59, 146] on span "MiniBar Gem" at bounding box center [49, 149] width 68 height 16
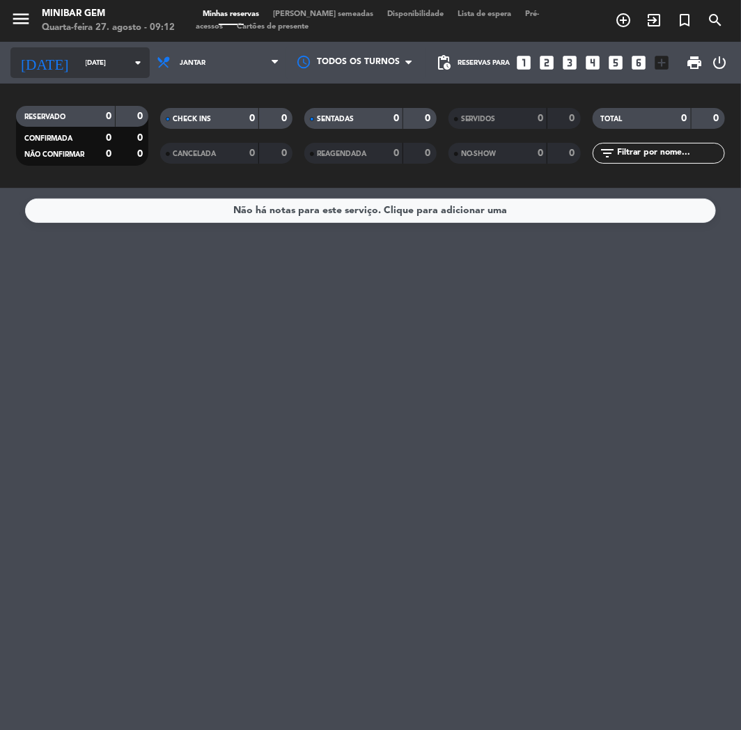
click at [95, 63] on input "[DATE]" at bounding box center [126, 63] width 94 height 22
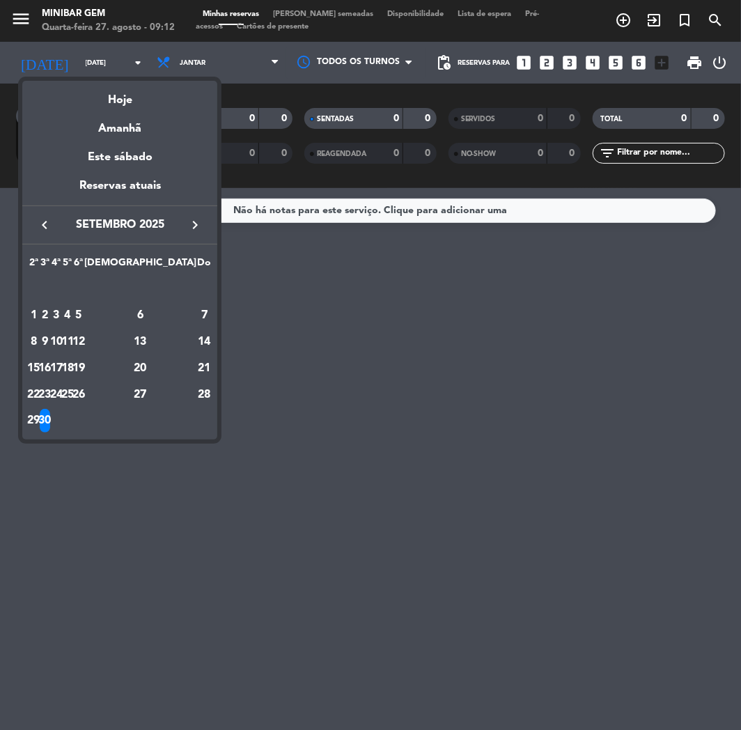
click at [43, 224] on icon "keyboard_arrow_left" at bounding box center [44, 225] width 17 height 17
click at [61, 392] on div "27" at bounding box center [56, 395] width 10 height 24
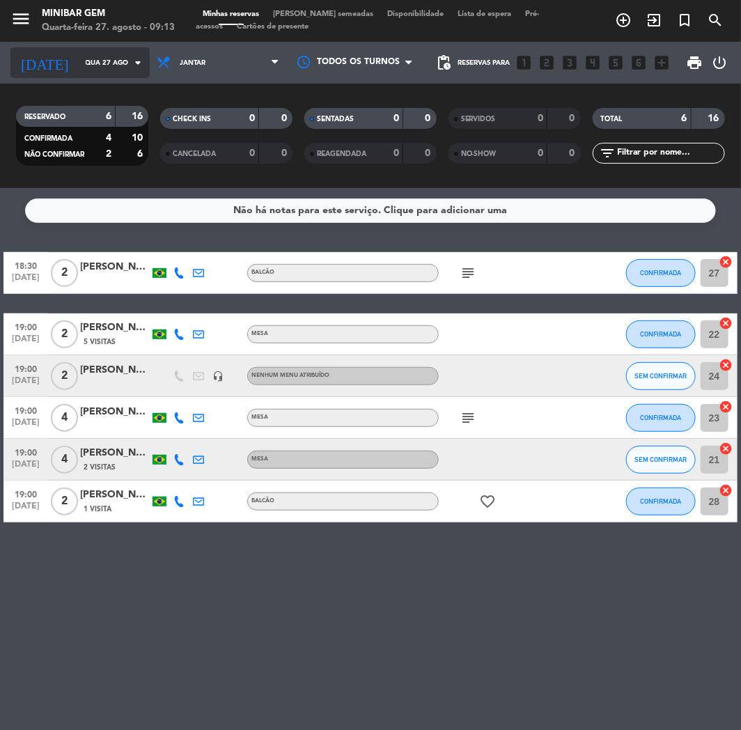
click at [86, 60] on input "Qua 27 ago" at bounding box center [126, 63] width 94 height 22
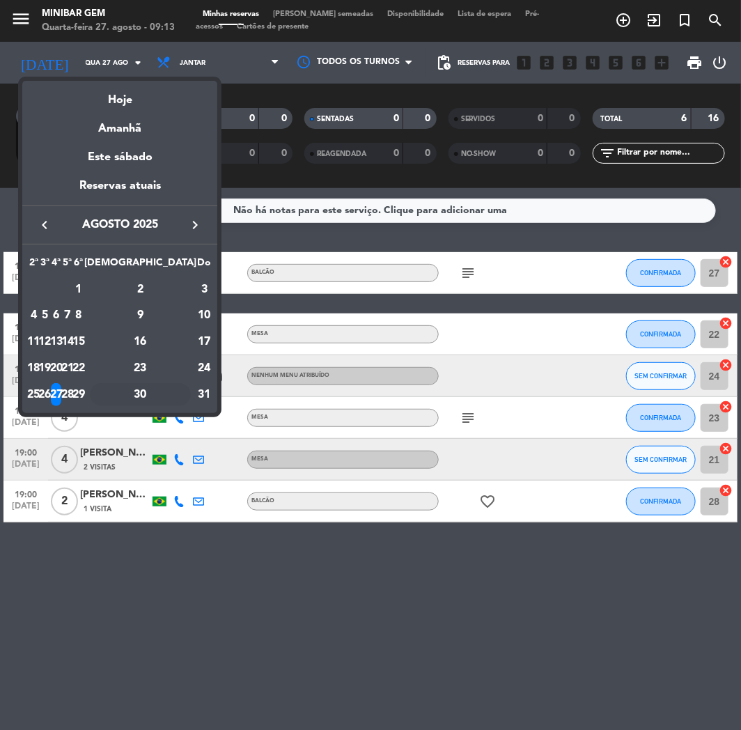
click at [176, 394] on div "30" at bounding box center [140, 395] width 101 height 24
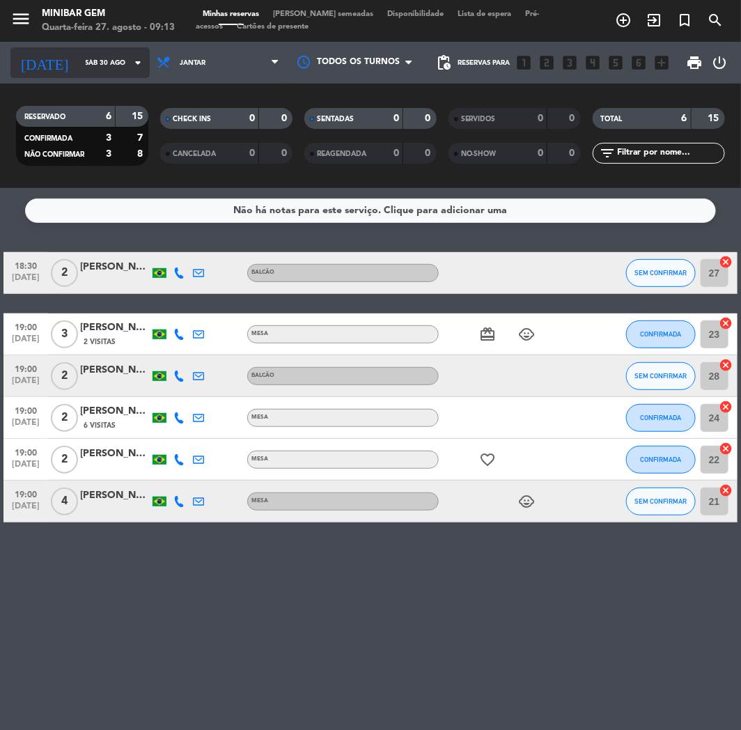
click at [84, 54] on input "Sáb 30 ago" at bounding box center [126, 63] width 94 height 22
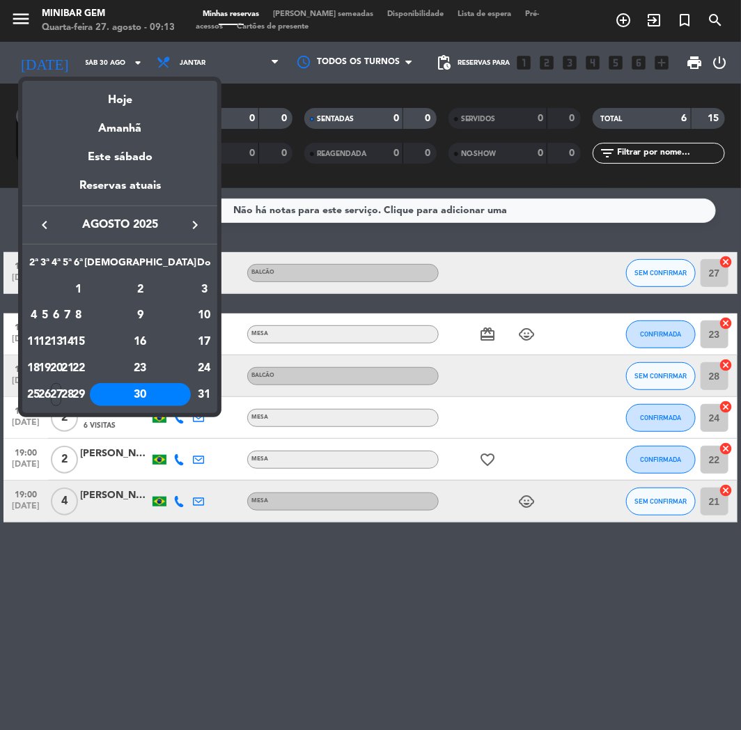
click at [185, 221] on button "keyboard_arrow_right" at bounding box center [195, 225] width 25 height 18
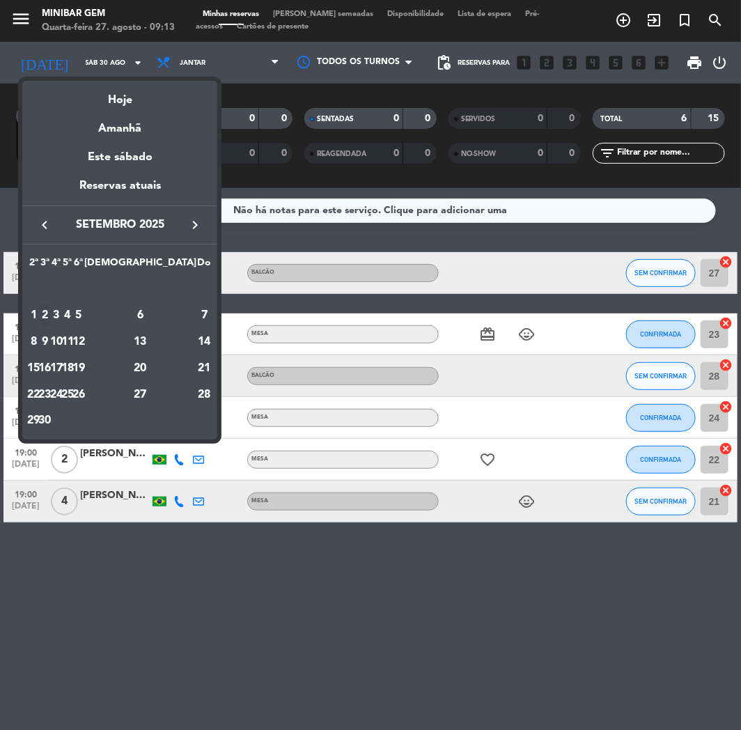
click at [50, 310] on div "2" at bounding box center [45, 317] width 10 height 24
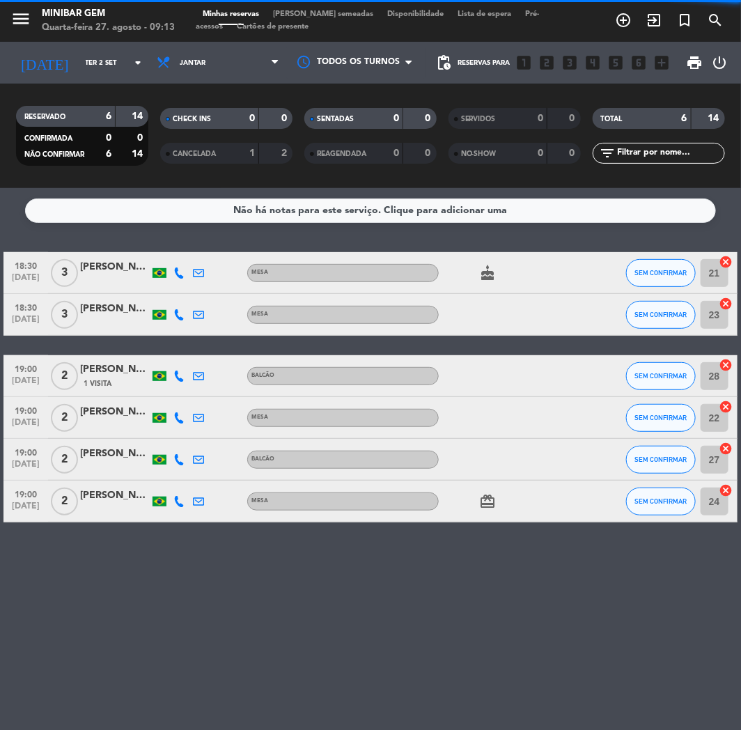
click at [106, 81] on div "[DATE] [DATE] arrow_drop_down" at bounding box center [79, 63] width 139 height 42
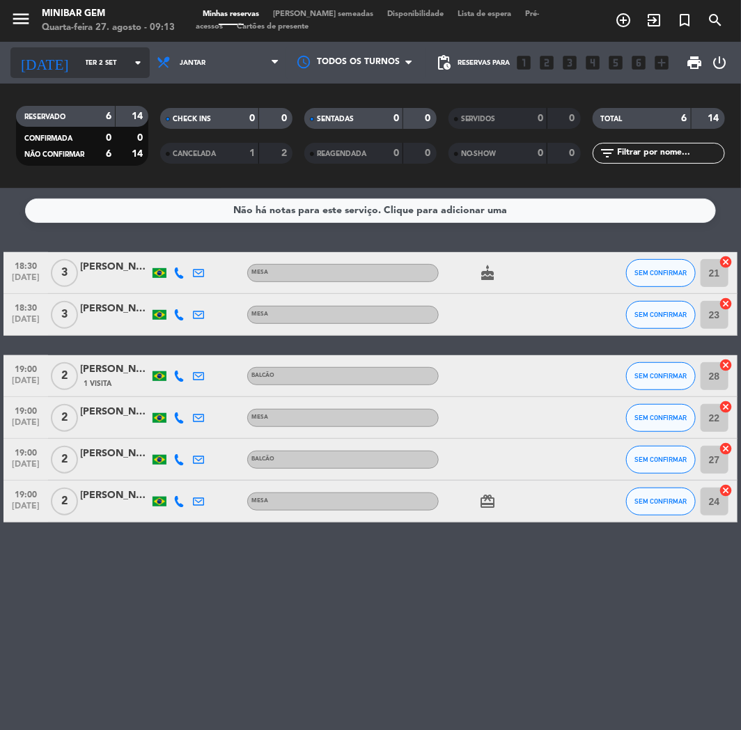
click at [102, 75] on div "[DATE] [DATE] arrow_drop_down" at bounding box center [79, 62] width 139 height 31
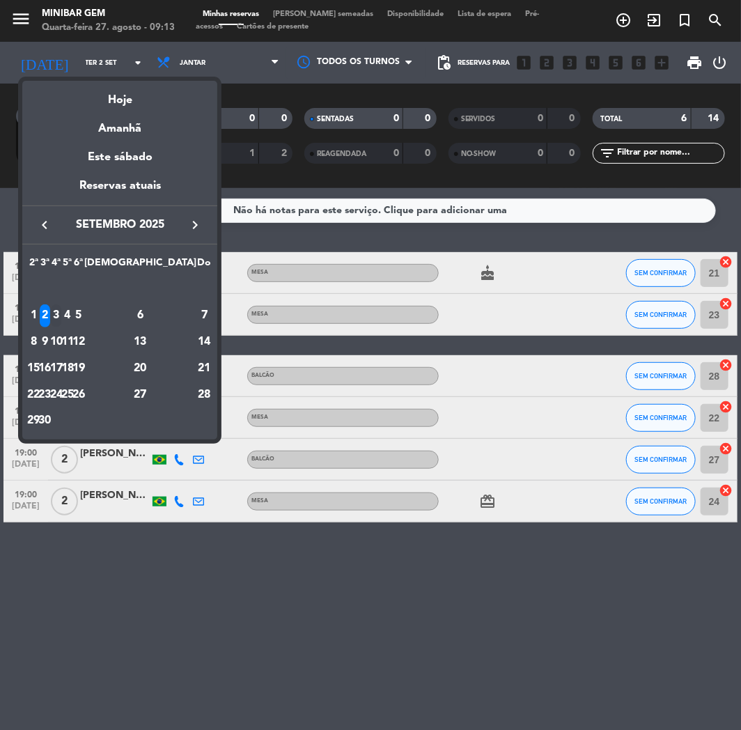
click at [61, 316] on div "3" at bounding box center [56, 317] width 10 height 24
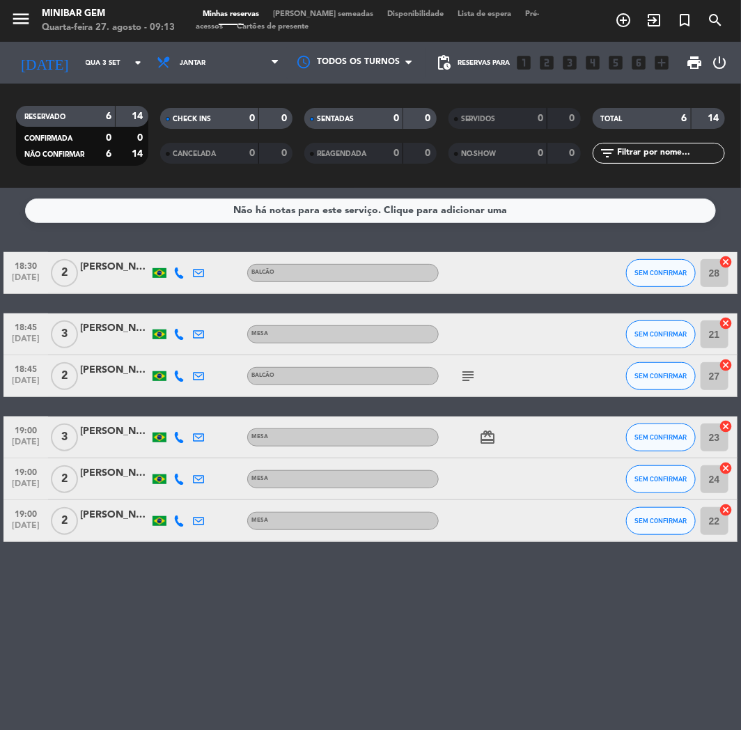
click at [67, 42] on div "[DATE] [DATE] arrow_drop_down" at bounding box center [79, 63] width 139 height 42
click at [82, 66] on input "Qua 3 set" at bounding box center [126, 63] width 94 height 22
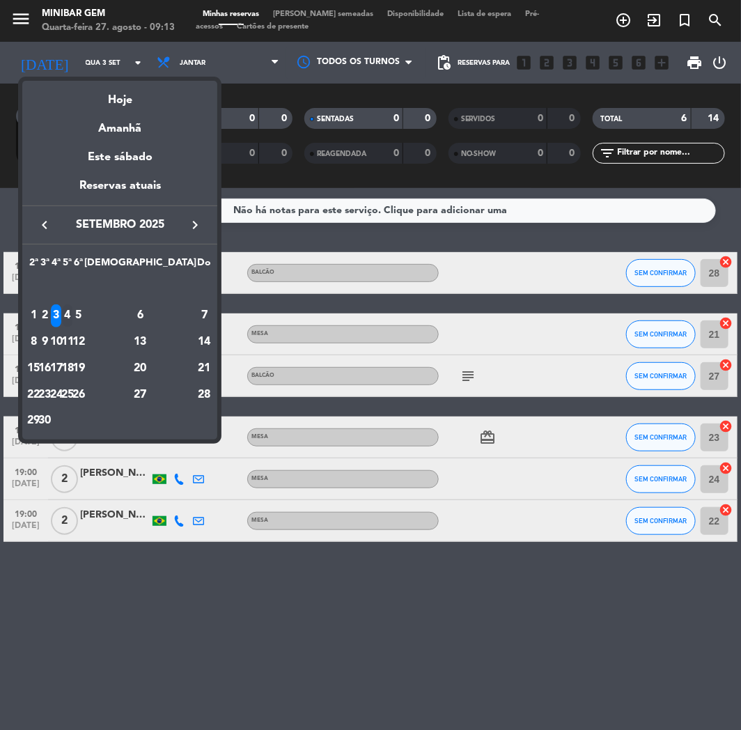
click at [73, 317] on div "4" at bounding box center [68, 317] width 10 height 24
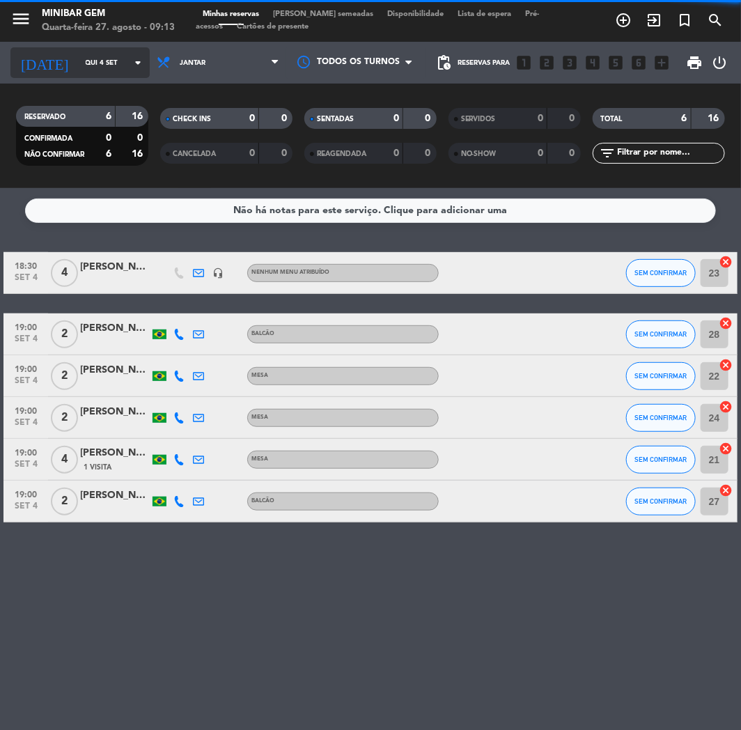
click at [89, 56] on input "Qui 4 set" at bounding box center [126, 63] width 94 height 22
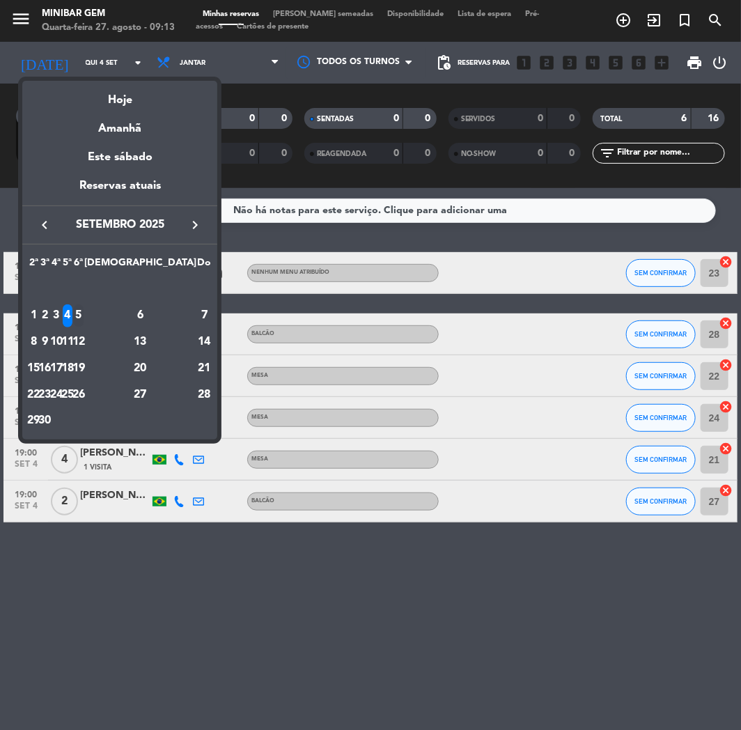
click at [84, 311] on div "5" at bounding box center [79, 317] width 10 height 24
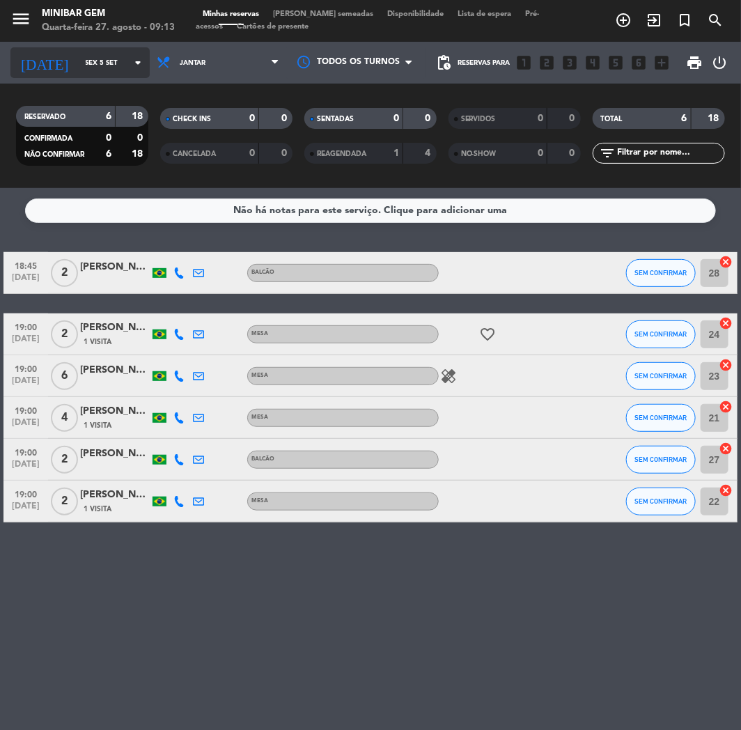
click at [86, 60] on input "Sex 5 set" at bounding box center [126, 63] width 94 height 22
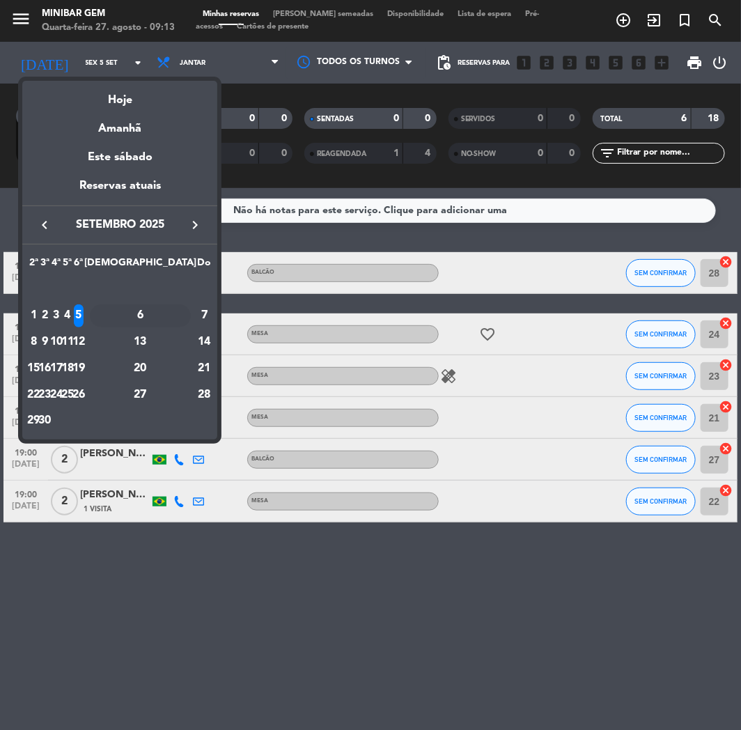
click at [178, 316] on div "6" at bounding box center [140, 317] width 101 height 24
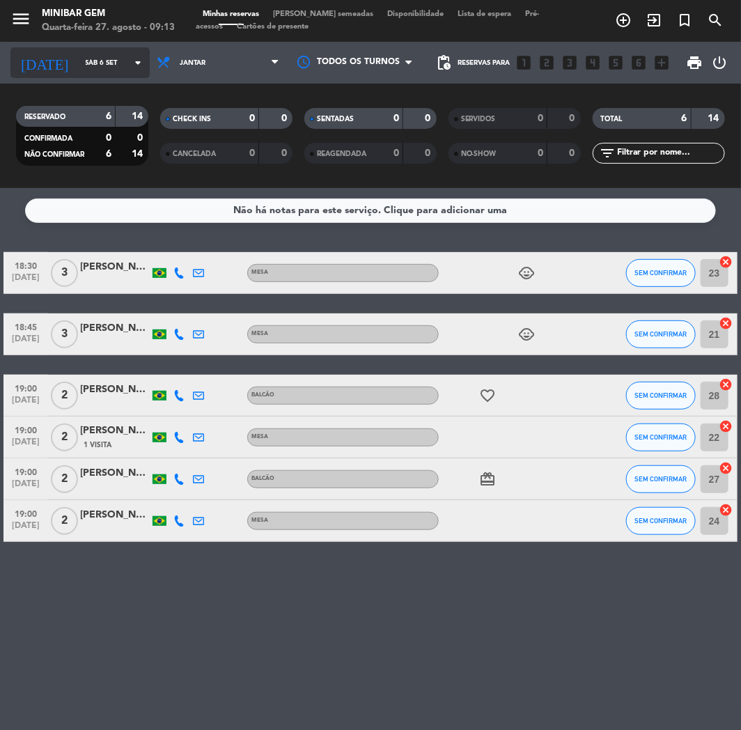
click at [79, 56] on input "Sáb 6 set" at bounding box center [126, 63] width 94 height 22
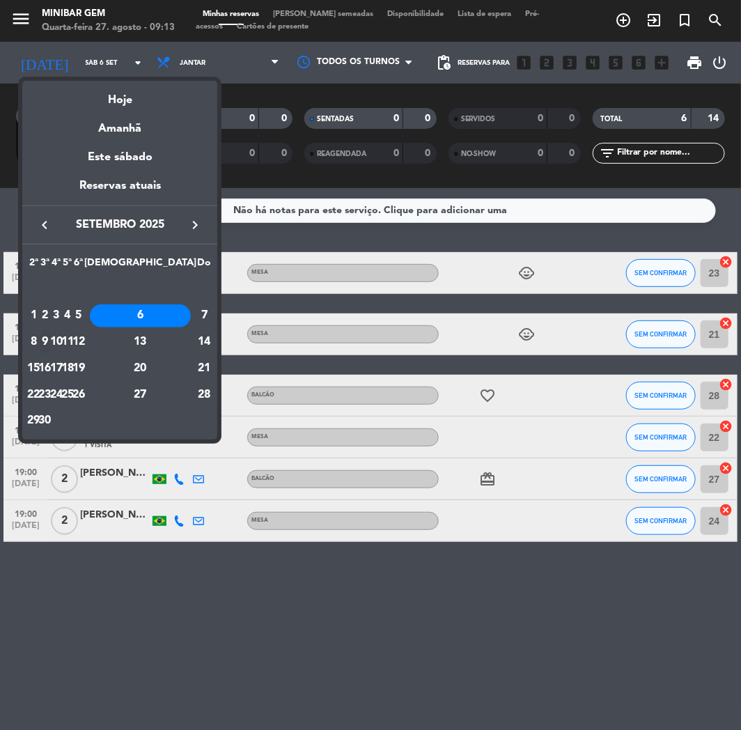
click at [50, 332] on div "9" at bounding box center [45, 342] width 10 height 24
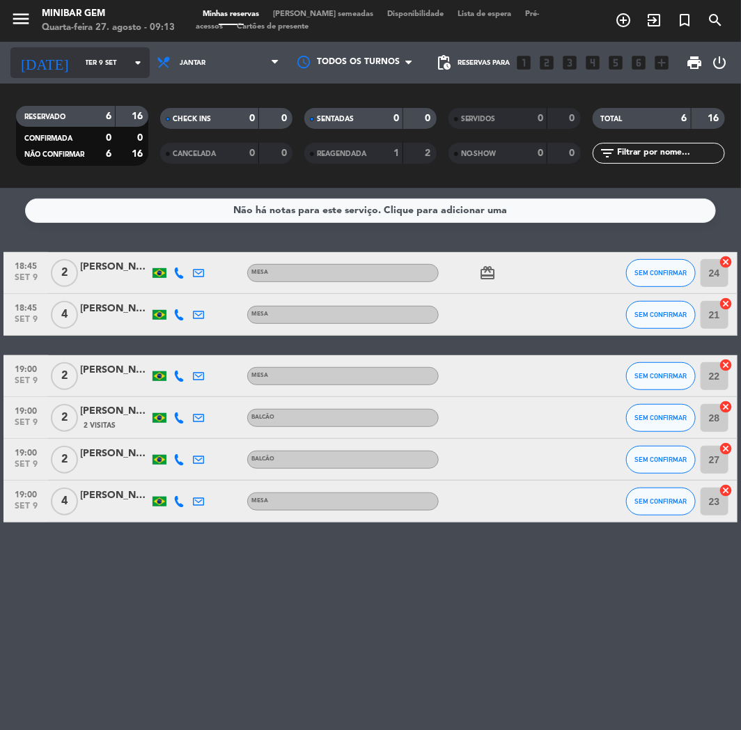
click at [114, 70] on input "Ter 9 set" at bounding box center [126, 63] width 94 height 22
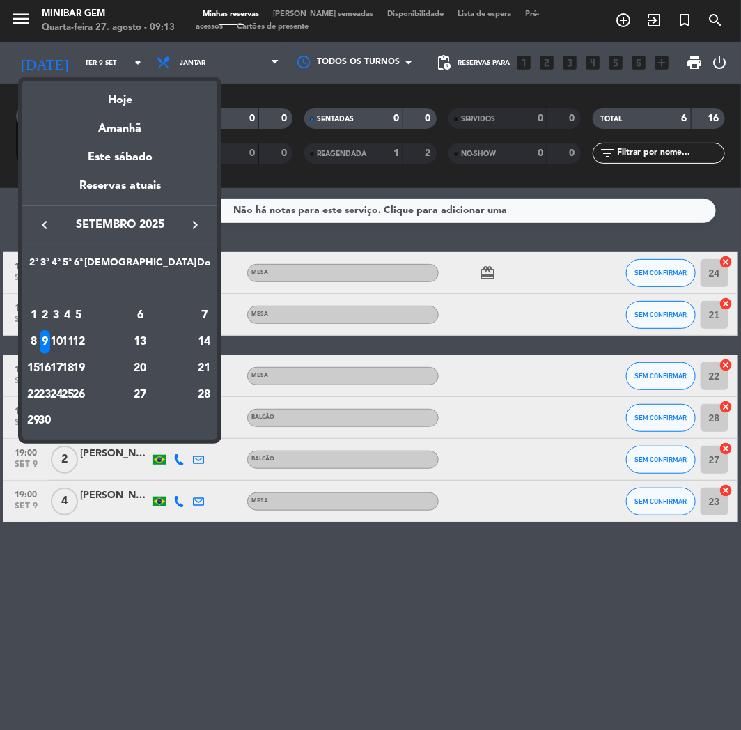
click at [61, 338] on div "10" at bounding box center [56, 342] width 10 height 24
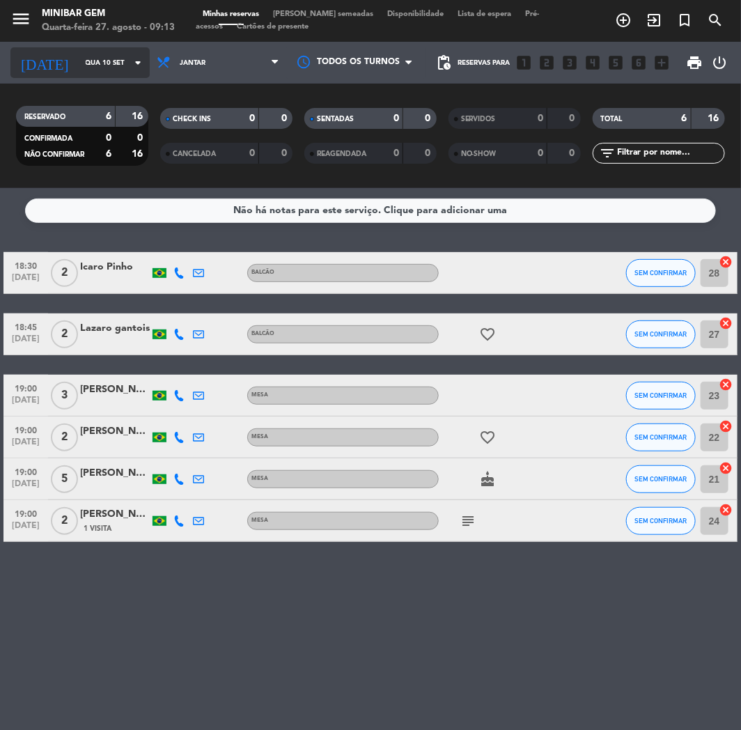
click at [98, 77] on div "[DATE] [DATE] arrow_drop_down" at bounding box center [79, 62] width 139 height 31
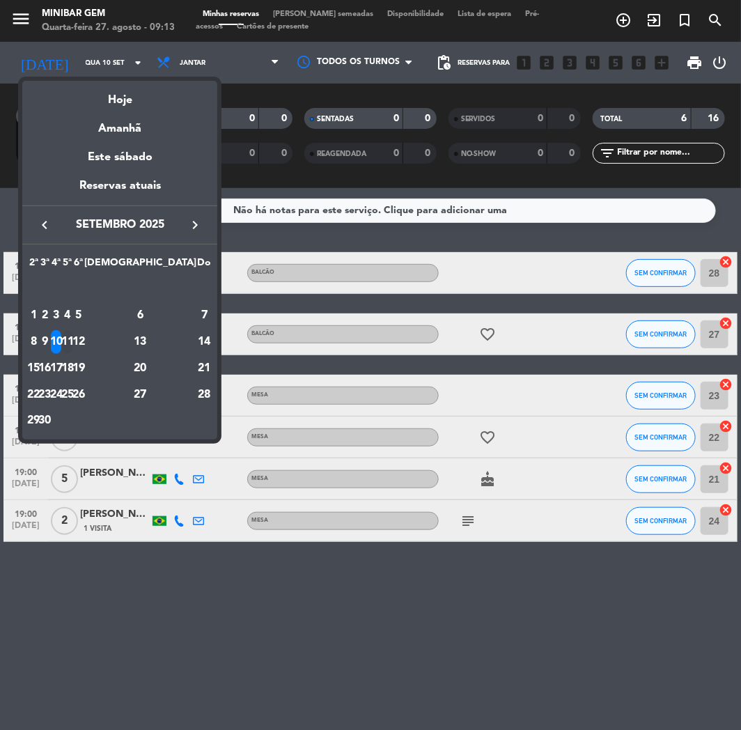
click at [73, 346] on div "11" at bounding box center [68, 342] width 10 height 24
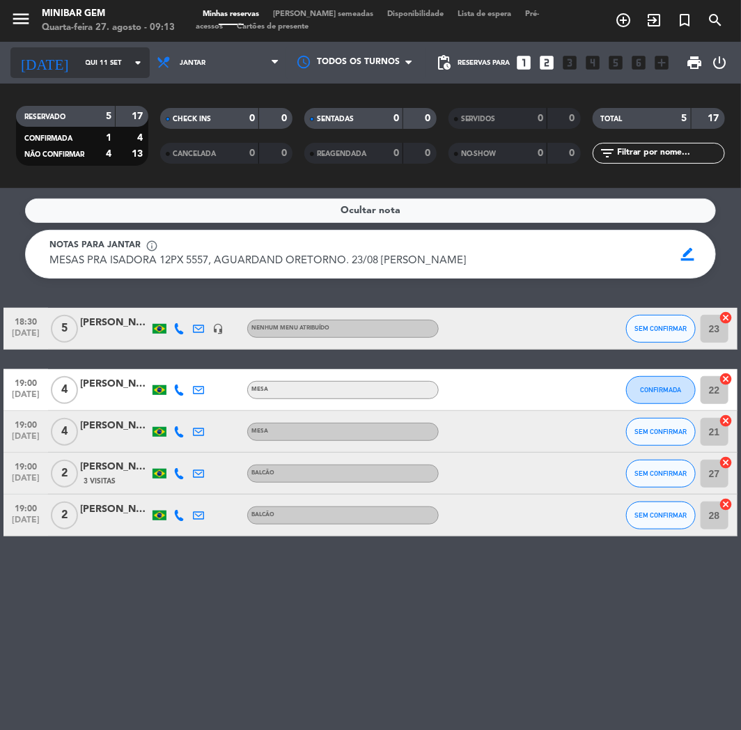
click at [96, 54] on input "Qui 11 set" at bounding box center [126, 63] width 94 height 22
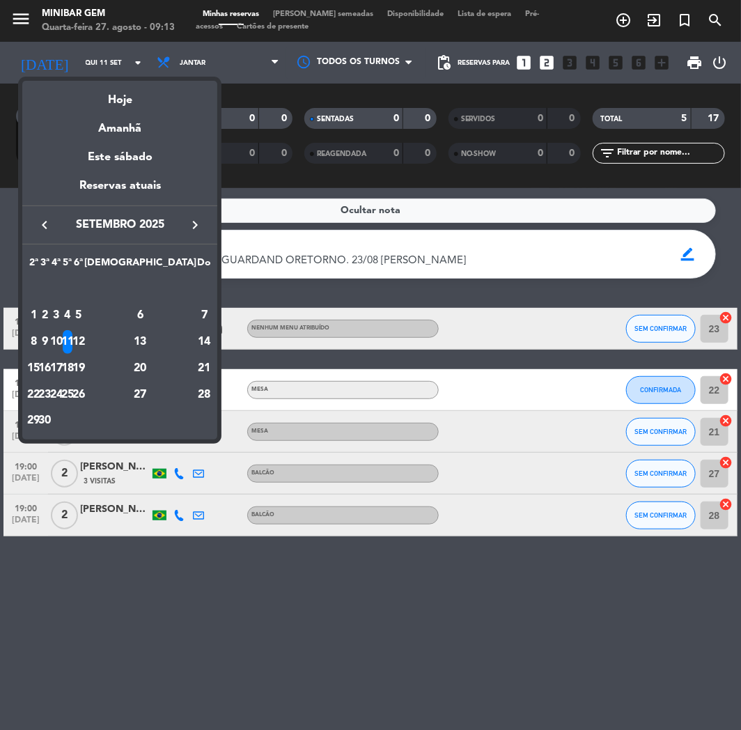
click at [84, 341] on div "12" at bounding box center [79, 342] width 10 height 24
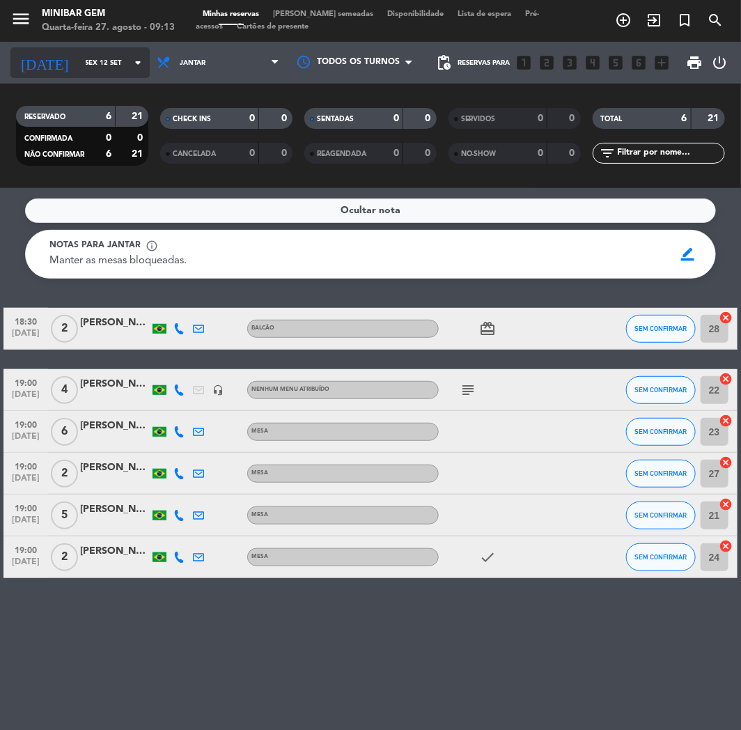
click at [95, 49] on div "[DATE] [DATE] arrow_drop_down" at bounding box center [79, 62] width 139 height 31
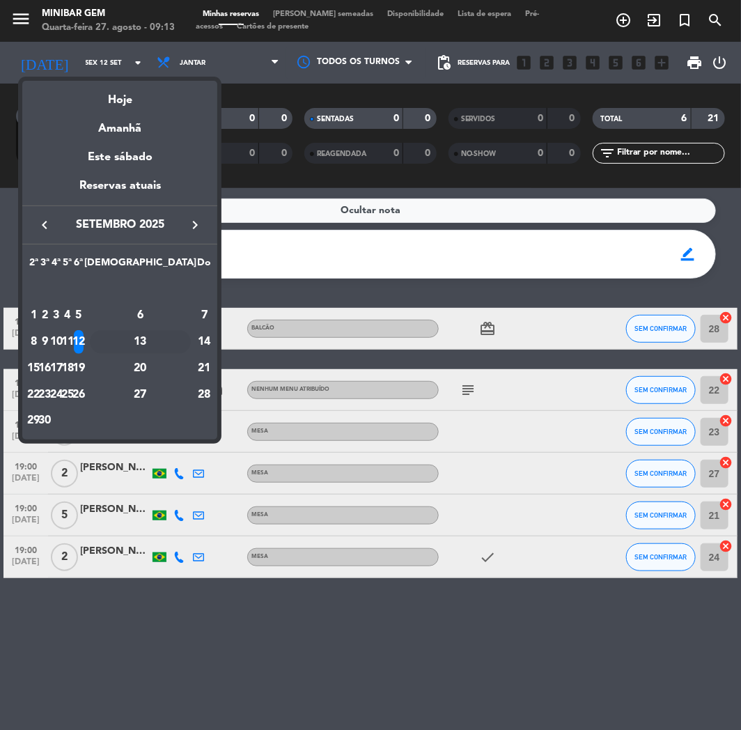
click at [166, 340] on div "13" at bounding box center [140, 342] width 101 height 24
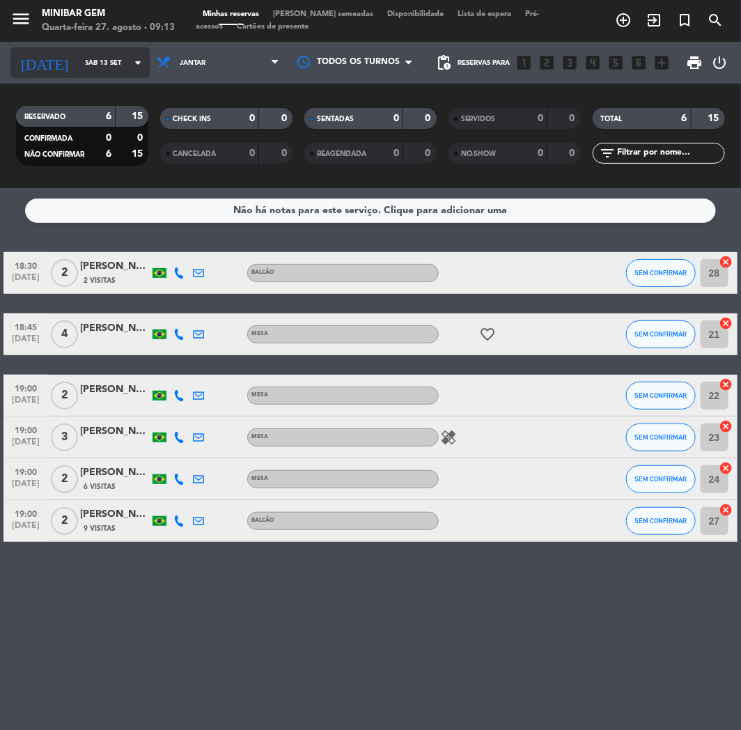
click at [79, 70] on input "Sáb 13 set" at bounding box center [126, 63] width 94 height 22
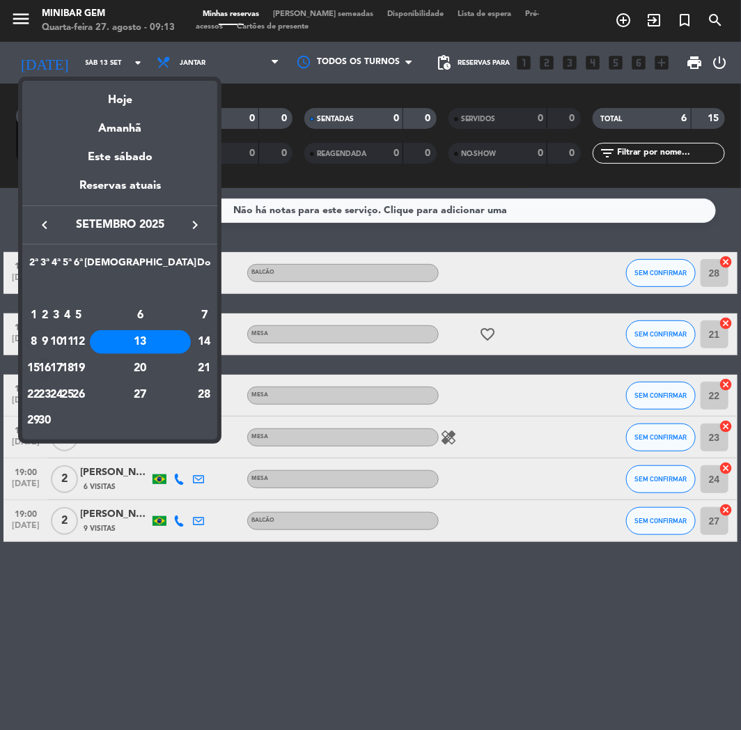
click at [50, 370] on div "16" at bounding box center [45, 369] width 10 height 24
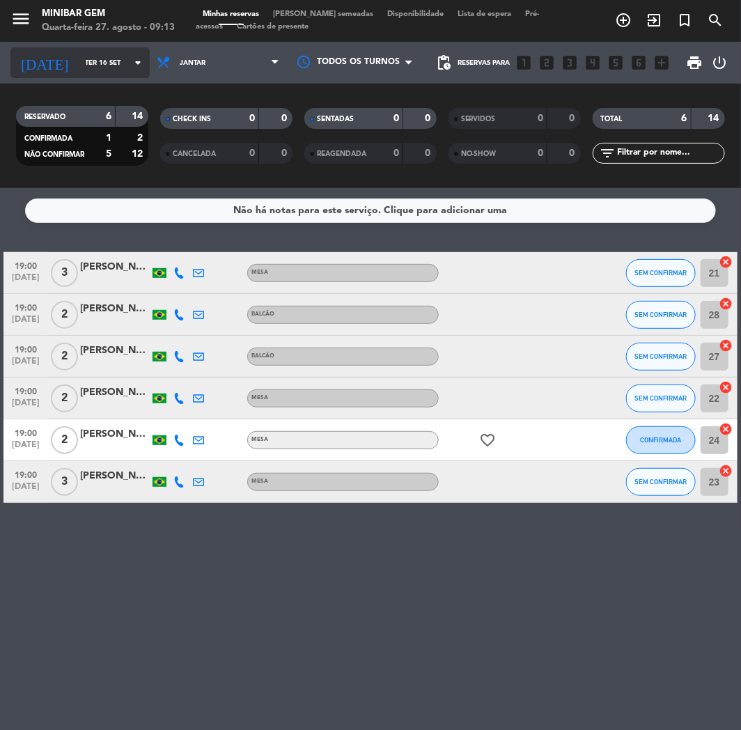
click at [95, 68] on input "Ter 16 set" at bounding box center [126, 63] width 94 height 22
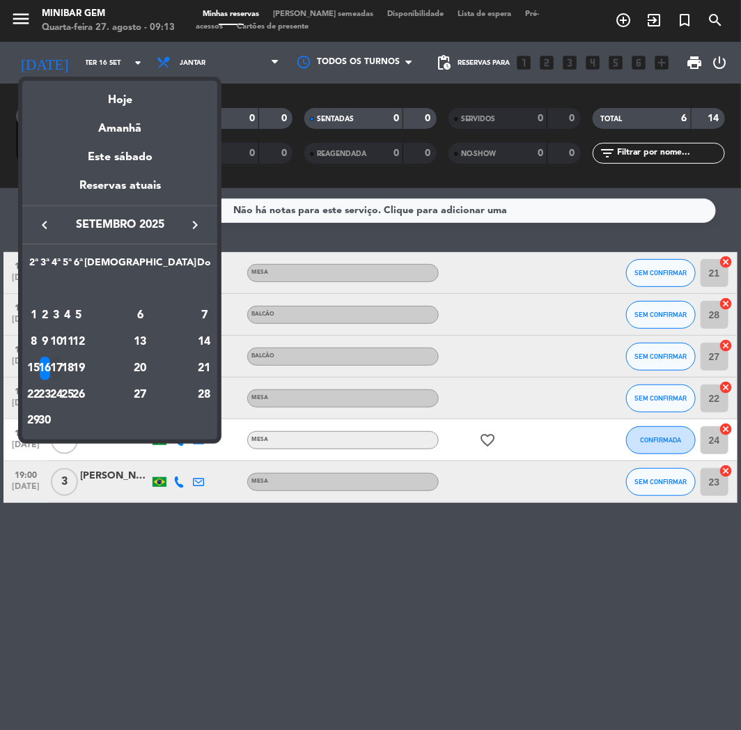
click at [61, 375] on div "17" at bounding box center [56, 369] width 10 height 24
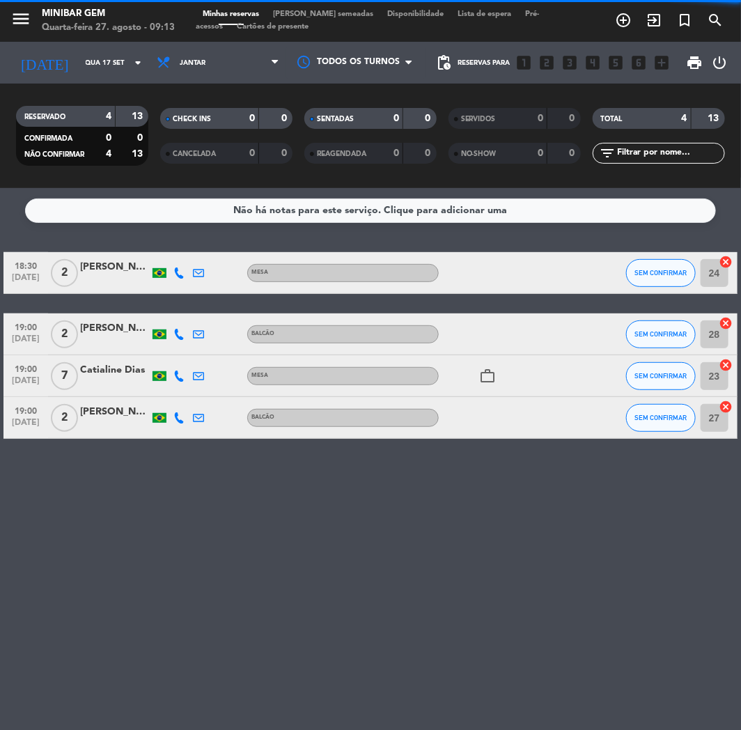
click at [86, 43] on div "[DATE] [DATE] arrow_drop_down" at bounding box center [79, 63] width 139 height 42
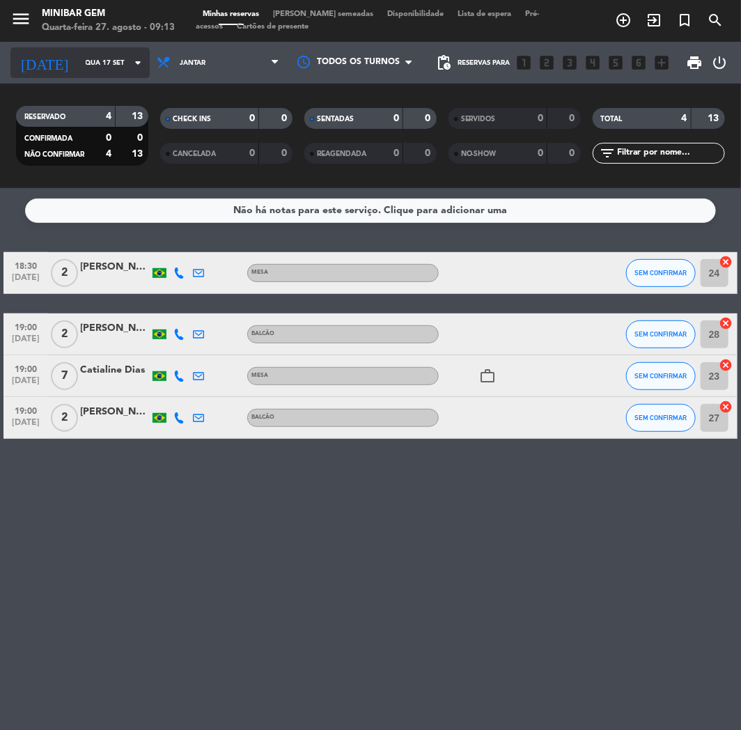
click at [91, 53] on input "Qua 17 set" at bounding box center [126, 63] width 94 height 22
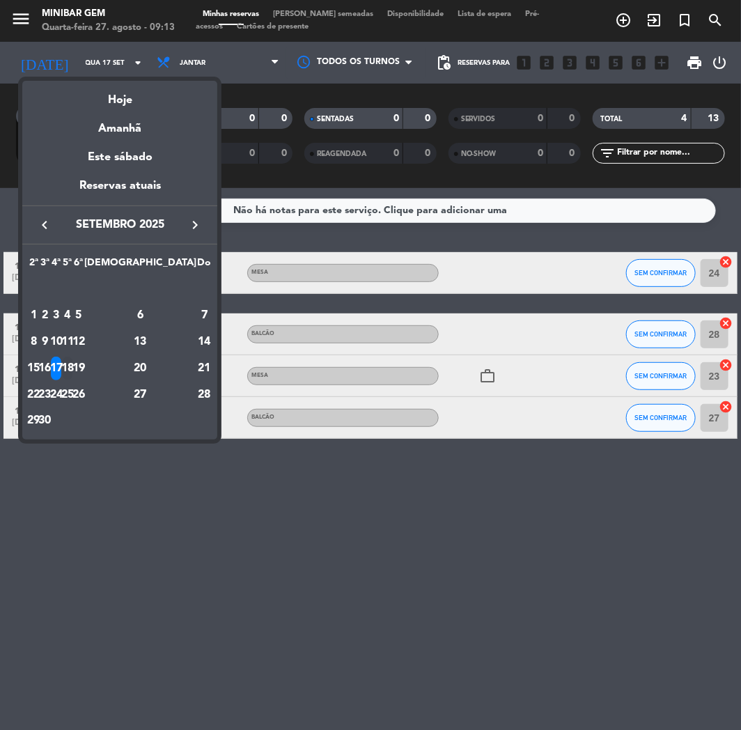
click at [73, 364] on div "18" at bounding box center [68, 369] width 10 height 24
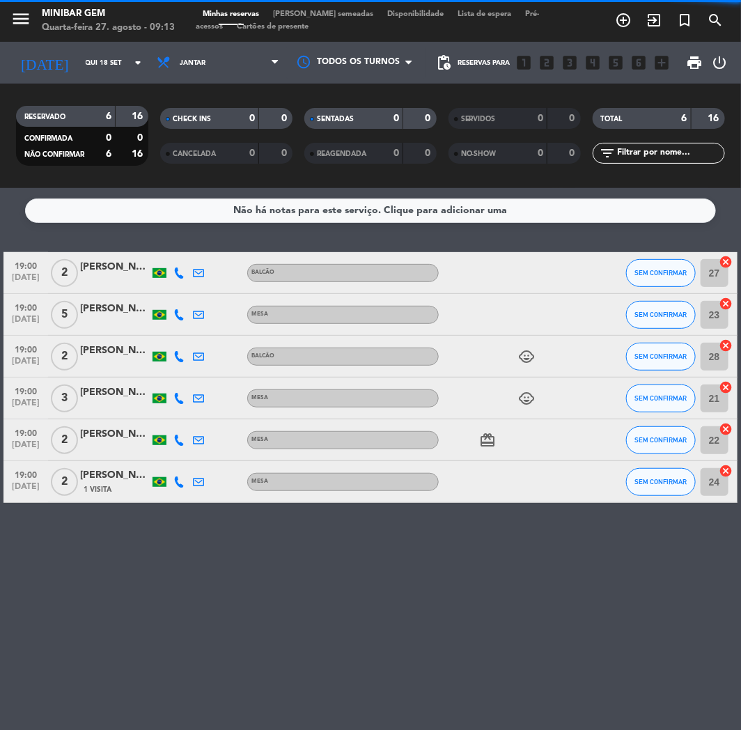
click at [107, 79] on div "[DATE] [DATE] arrow_drop_down" at bounding box center [79, 63] width 139 height 42
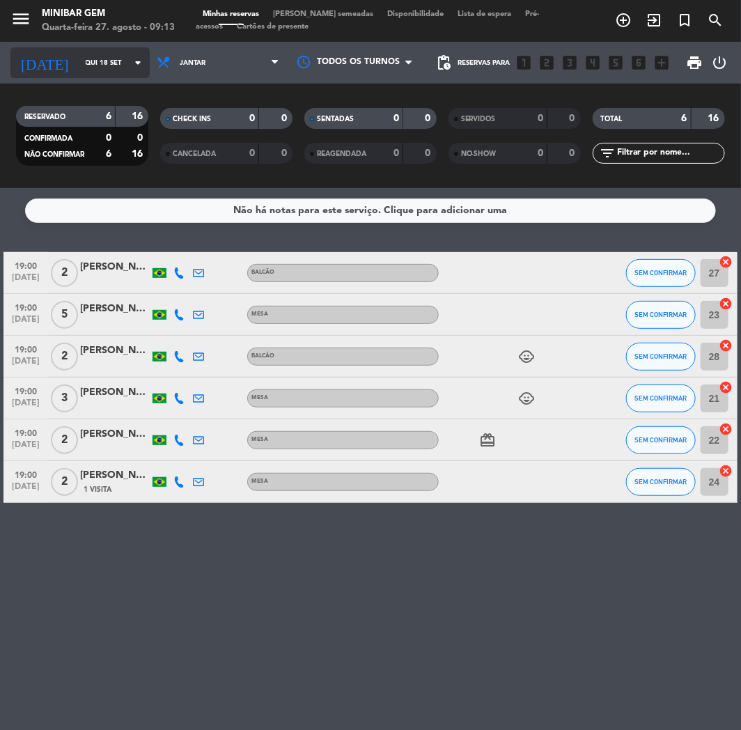
click at [99, 70] on input "Qui 18 set" at bounding box center [126, 63] width 94 height 22
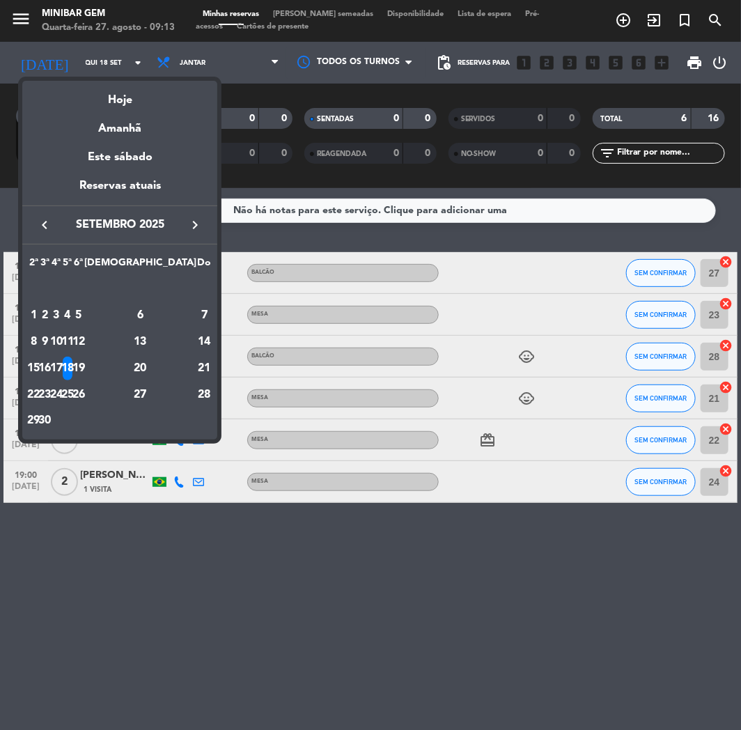
click at [84, 368] on div "19" at bounding box center [79, 369] width 10 height 24
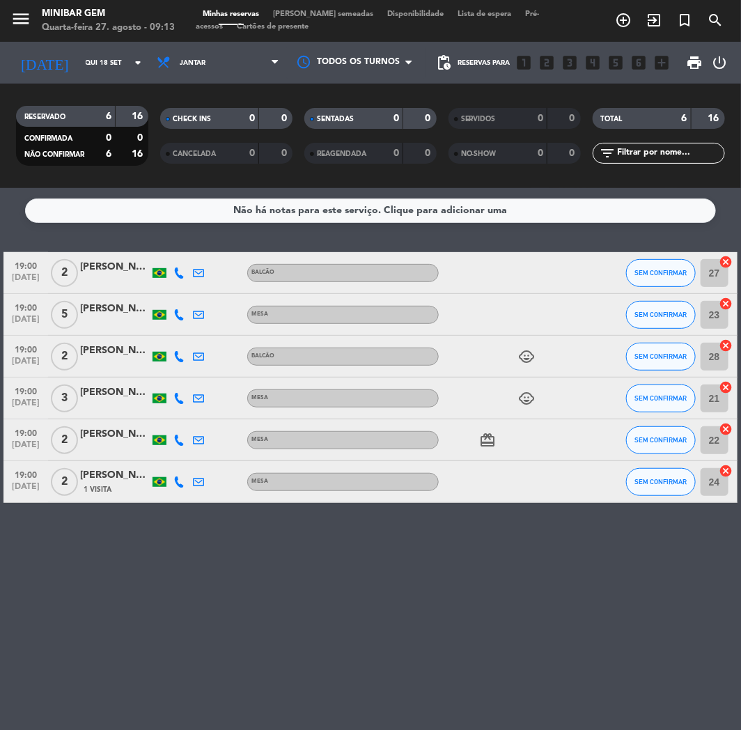
type input "[DATE]"
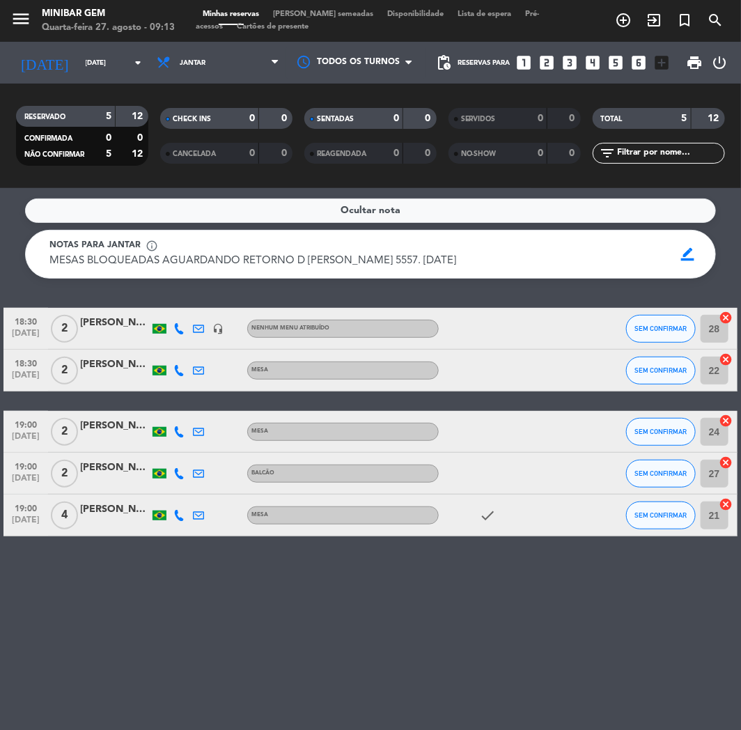
click at [293, 11] on span "[PERSON_NAME] semeadas" at bounding box center [323, 14] width 114 height 8
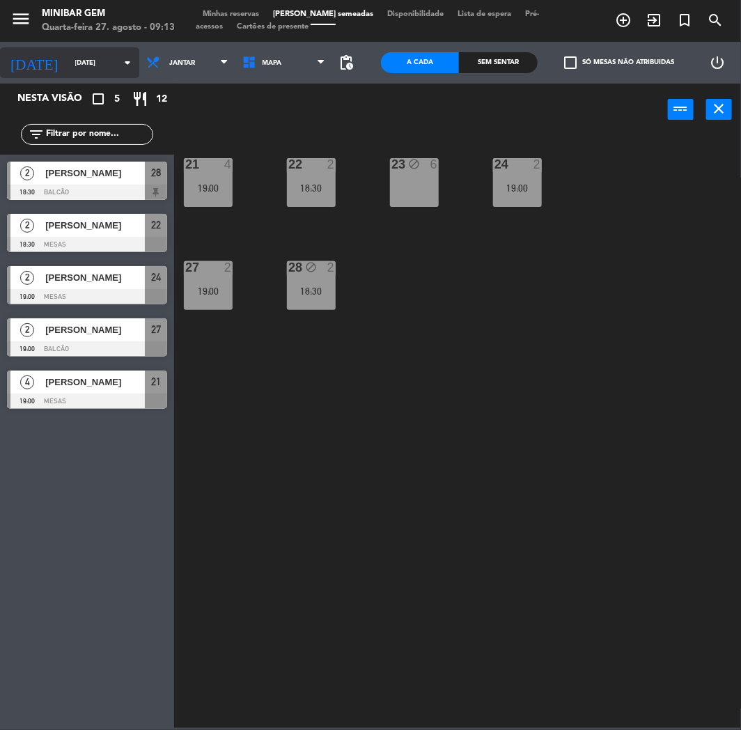
click at [79, 59] on input "[DATE]" at bounding box center [115, 63] width 94 height 22
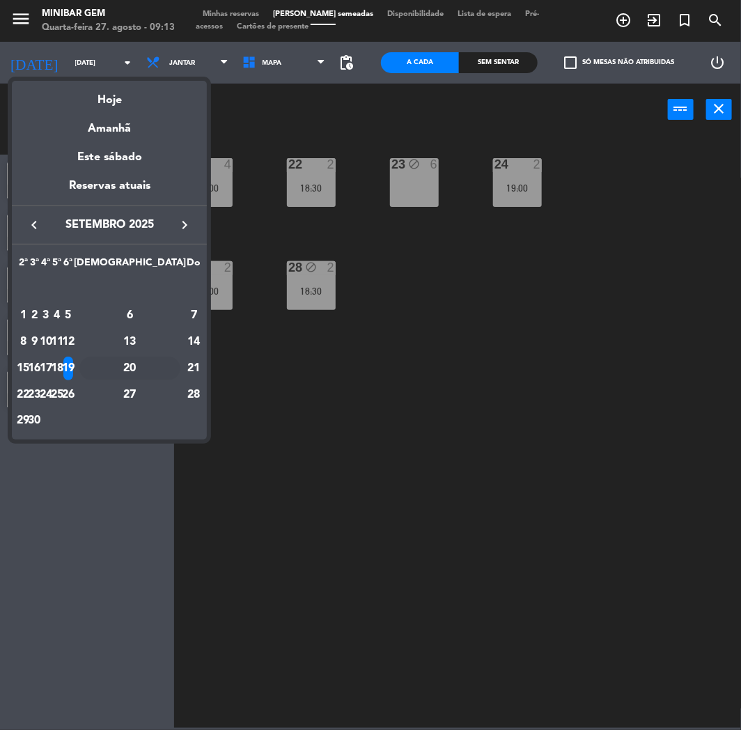
click at [161, 372] on div "20" at bounding box center [129, 369] width 101 height 24
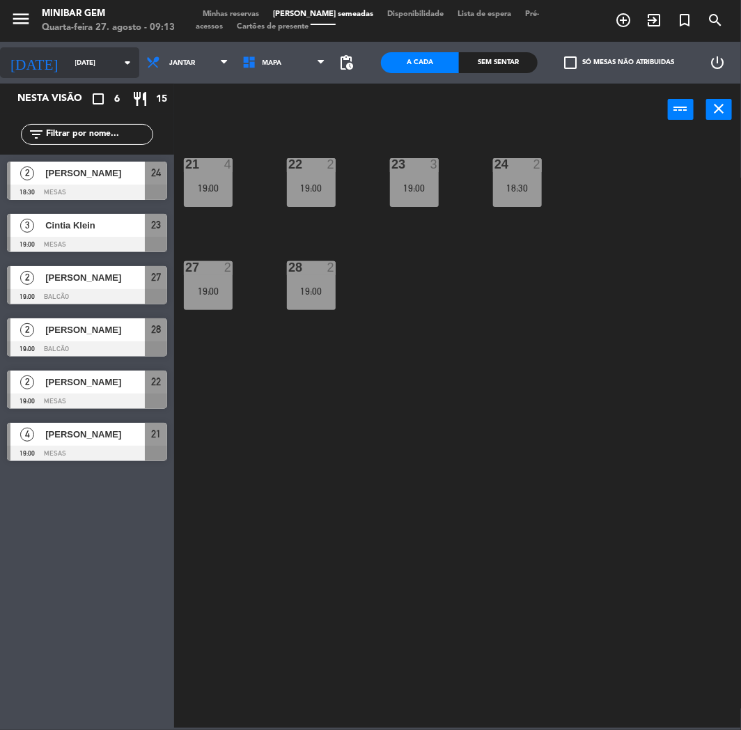
click at [82, 75] on div "[DATE] [DATE] arrow_drop_down" at bounding box center [69, 62] width 139 height 31
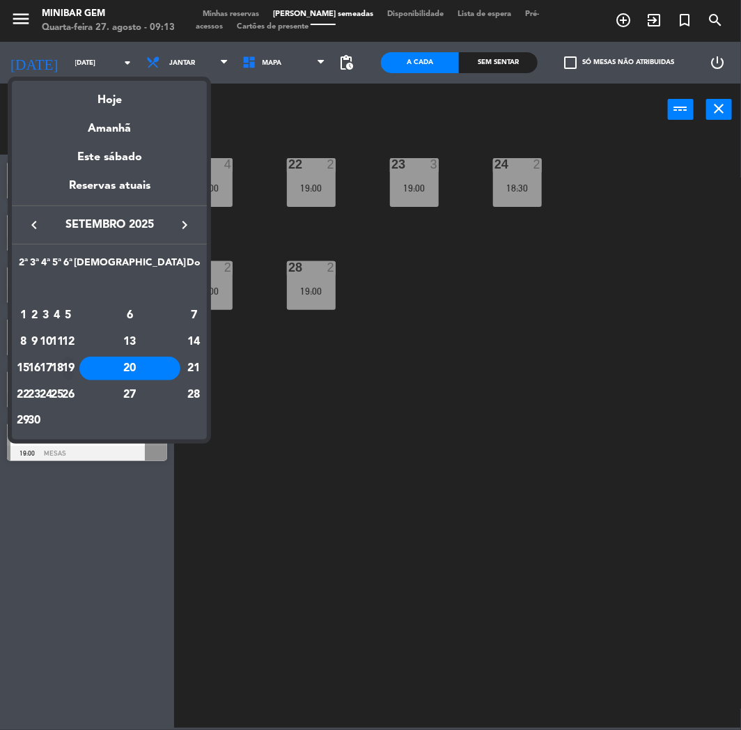
click at [74, 365] on div "19" at bounding box center [68, 369] width 10 height 24
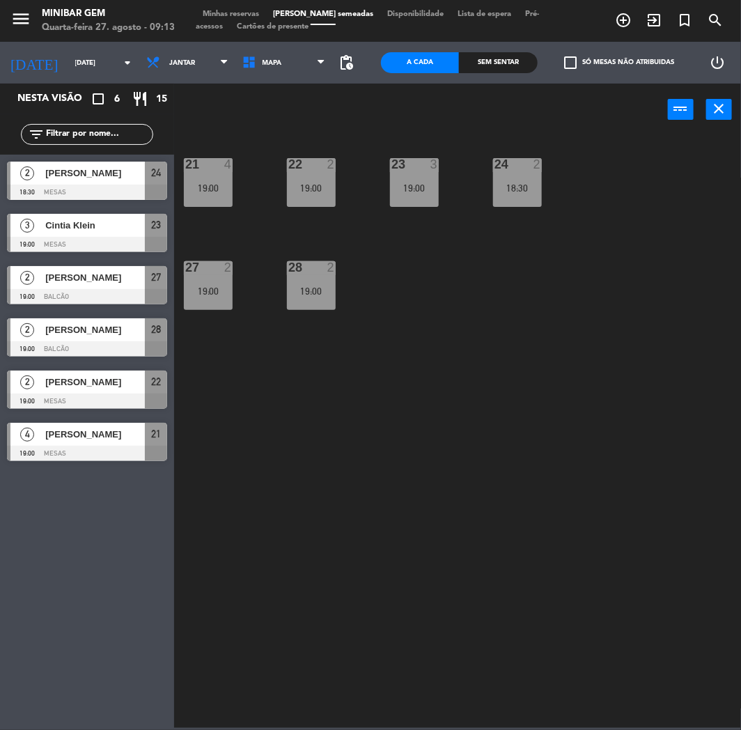
type input "[DATE]"
